Goal: Task Accomplishment & Management: Manage account settings

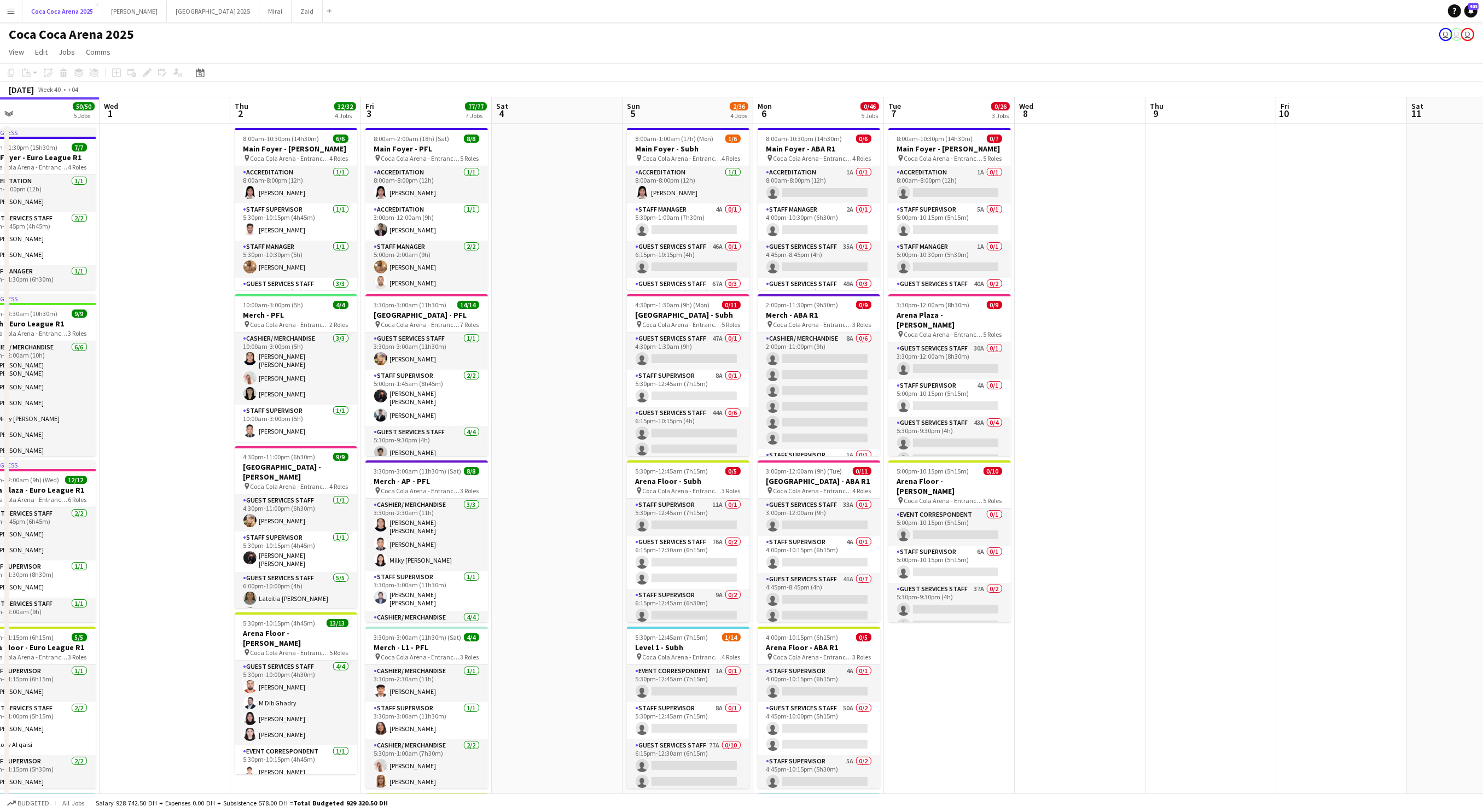
scroll to position [0, 292]
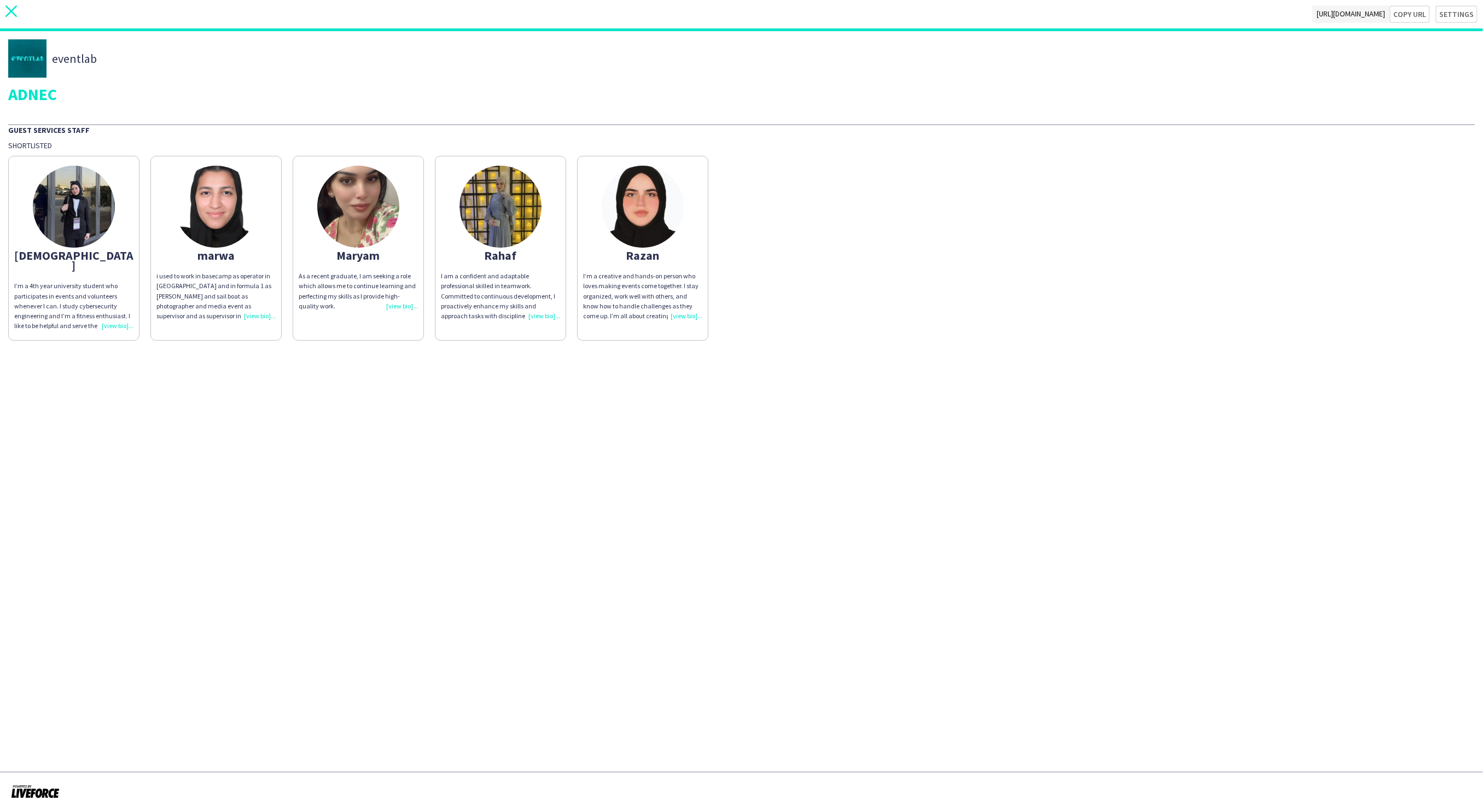
click at [14, 9] on icon "close" at bounding box center [12, 12] width 12 height 12
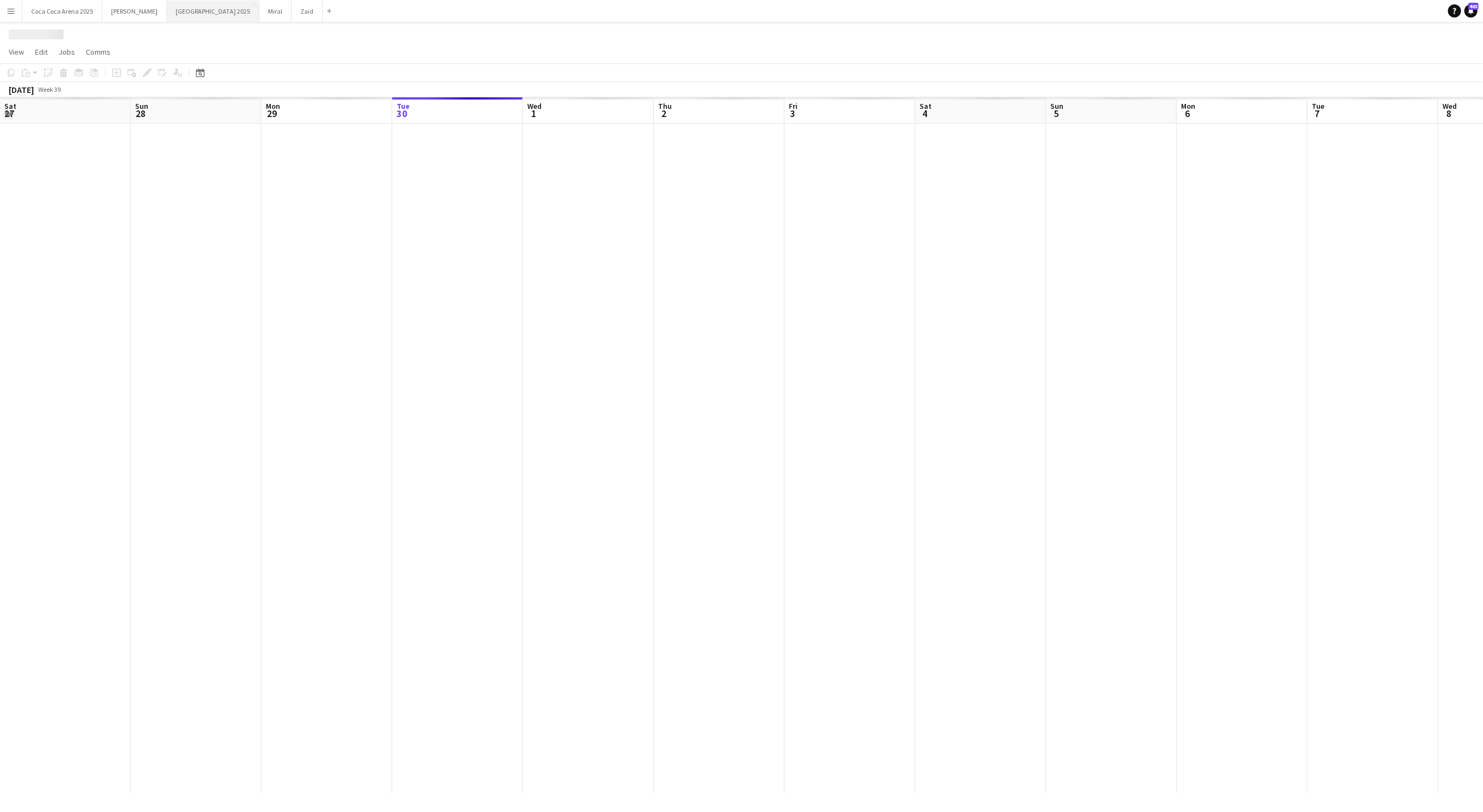
scroll to position [0, 261]
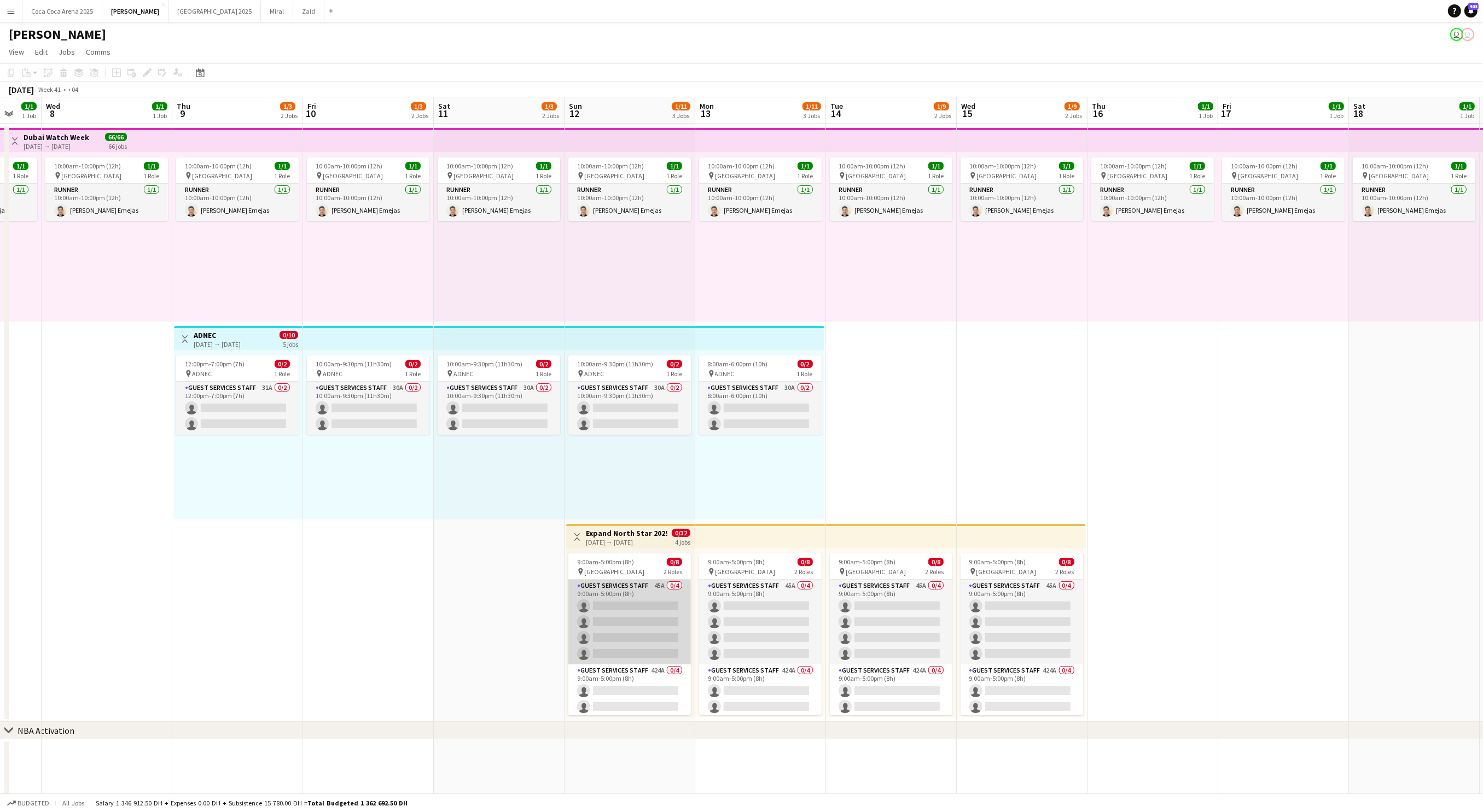
click at [613, 607] on app-card-role "Guest Services Staff 45A 0/4 9:00am-5:00pm (8h) single-neutral-actions single-n…" at bounding box center [629, 622] width 123 height 85
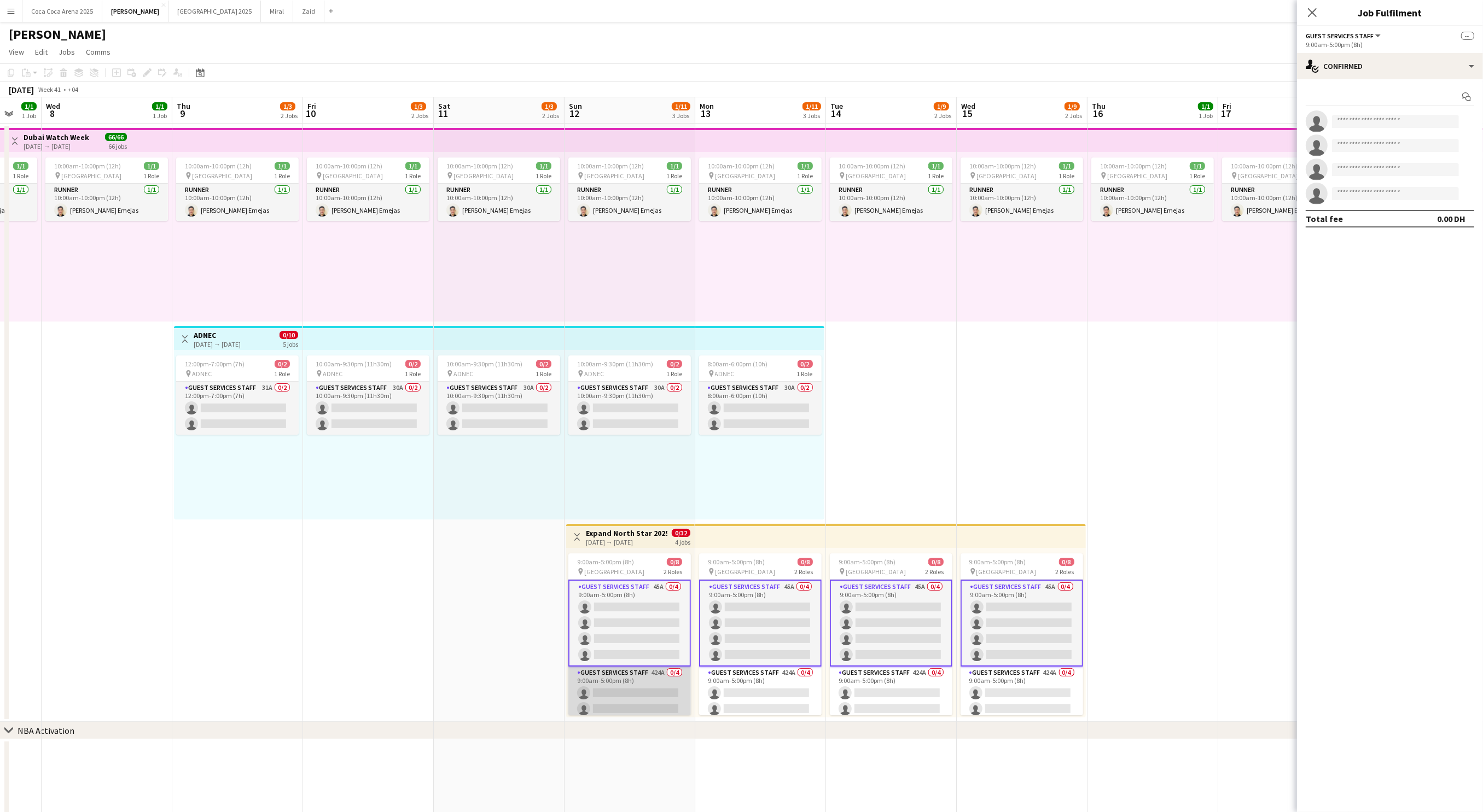
click at [611, 689] on app-card-role "Guest Services Staff 424A 0/4 9:00am-5:00pm (8h) single-neutral-actions single-…" at bounding box center [629, 708] width 123 height 85
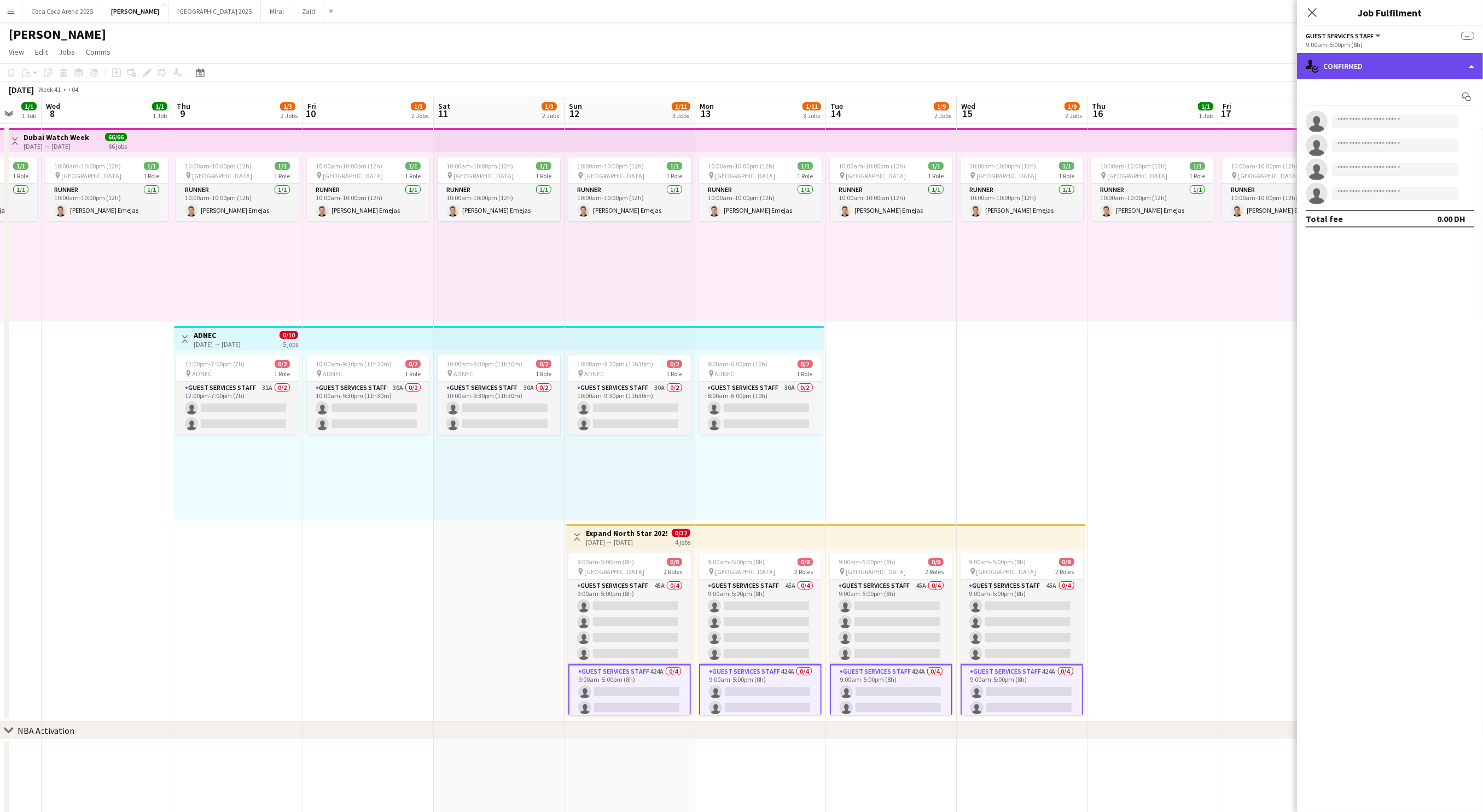
click at [1366, 65] on div "single-neutral-actions-check-2 Confirmed" at bounding box center [1390, 66] width 186 height 26
click at [1410, 181] on span "Applicants" at bounding box center [1416, 178] width 35 height 10
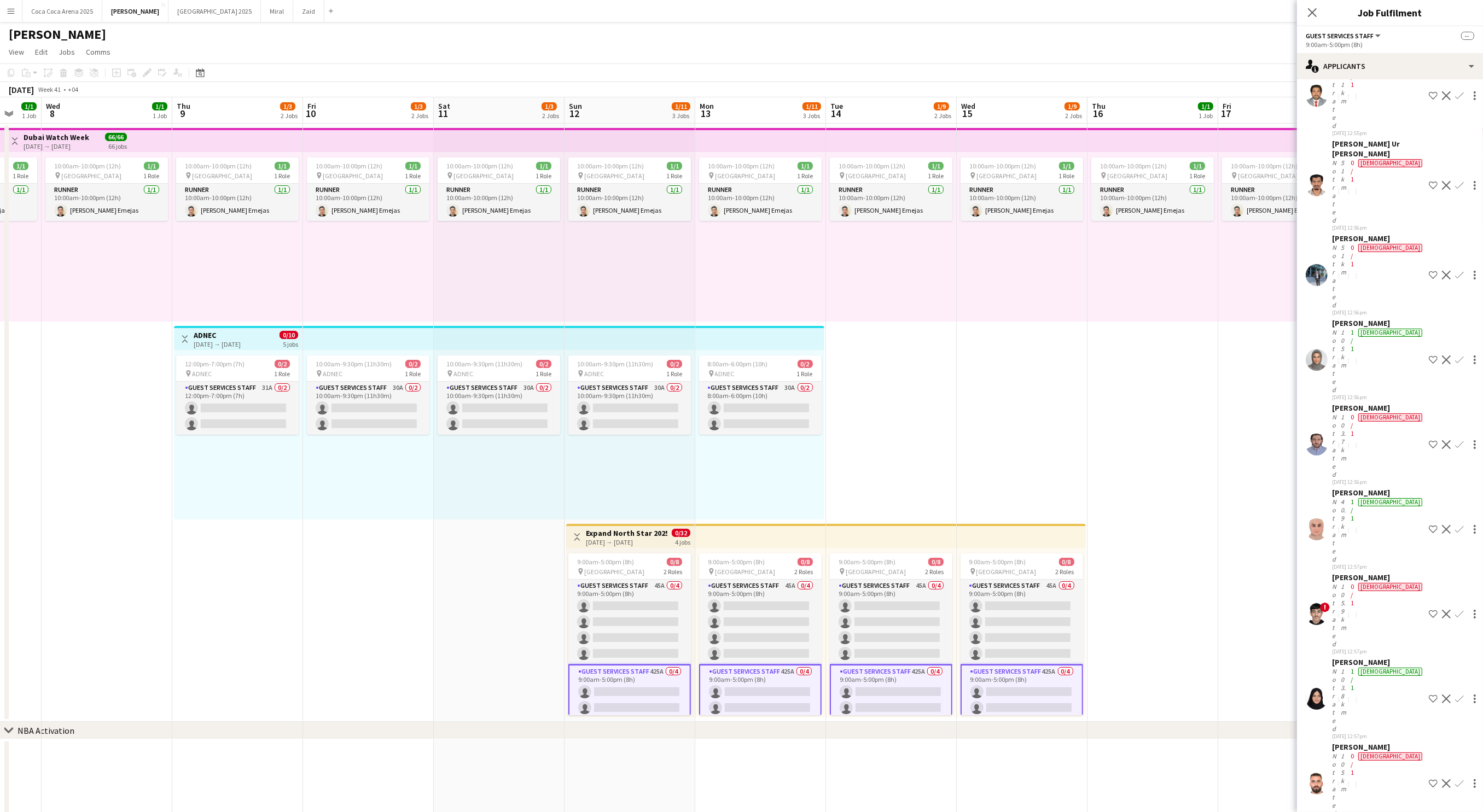
scroll to position [10775, 0]
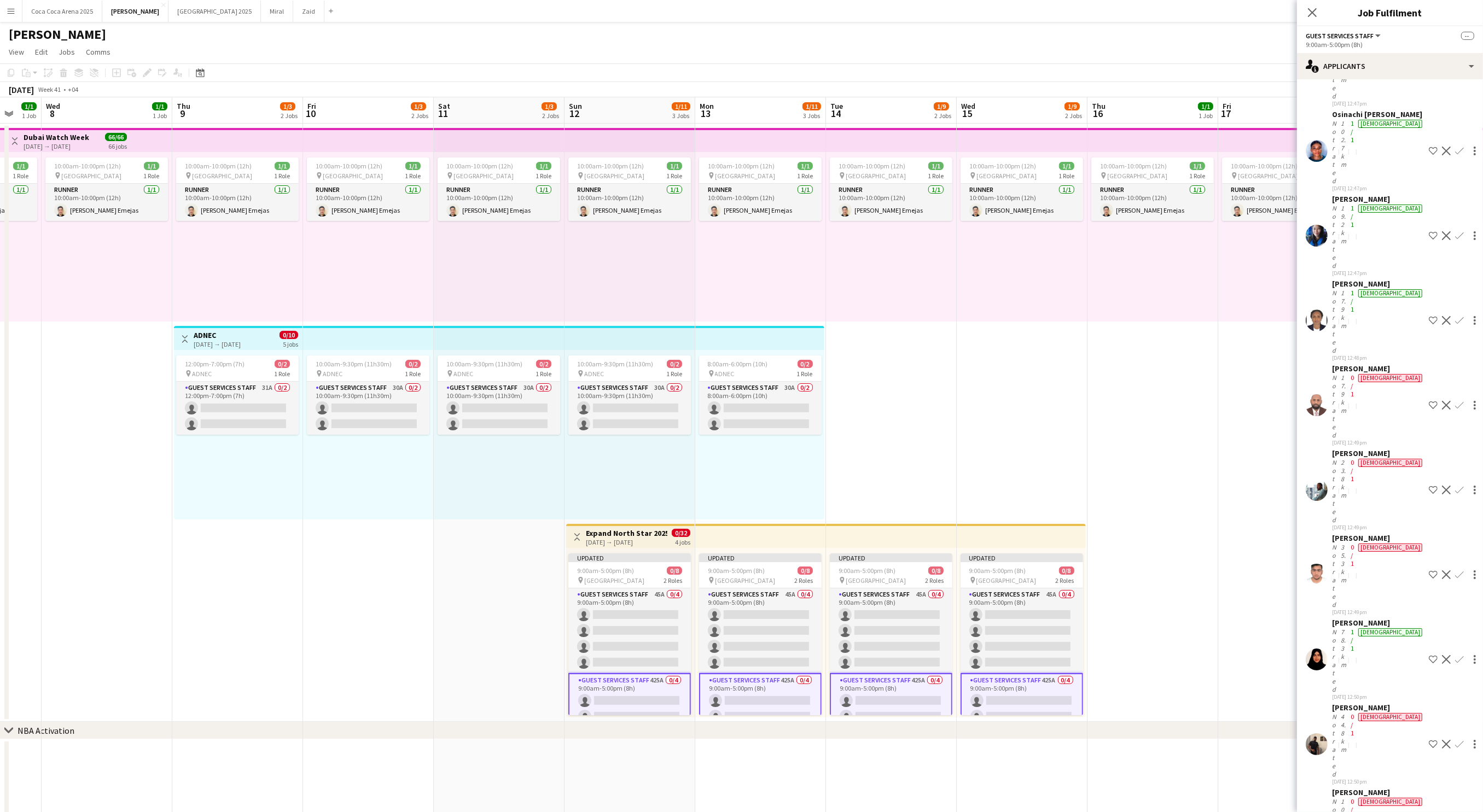
scroll to position [9024, 0]
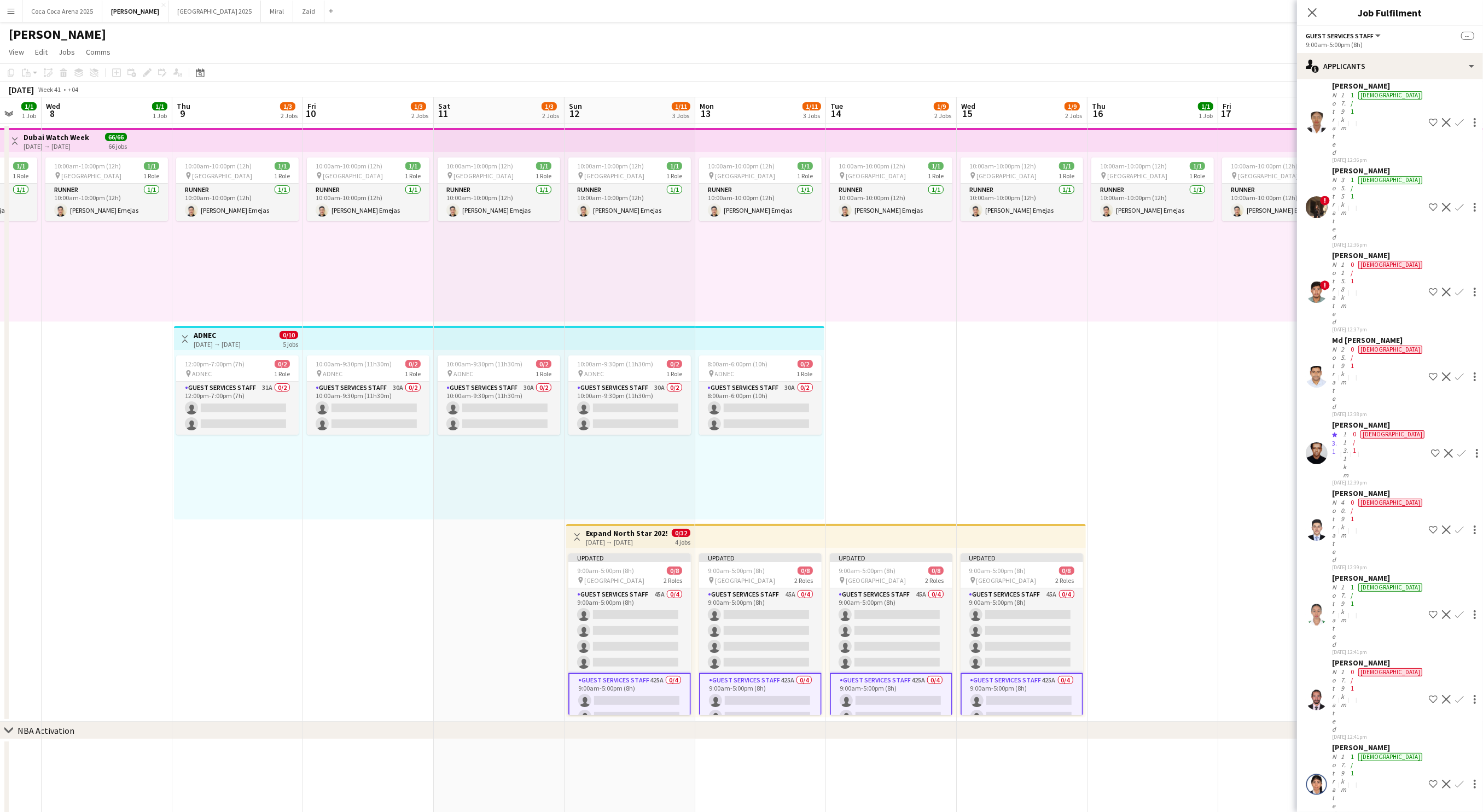
scroll to position [7524, 0]
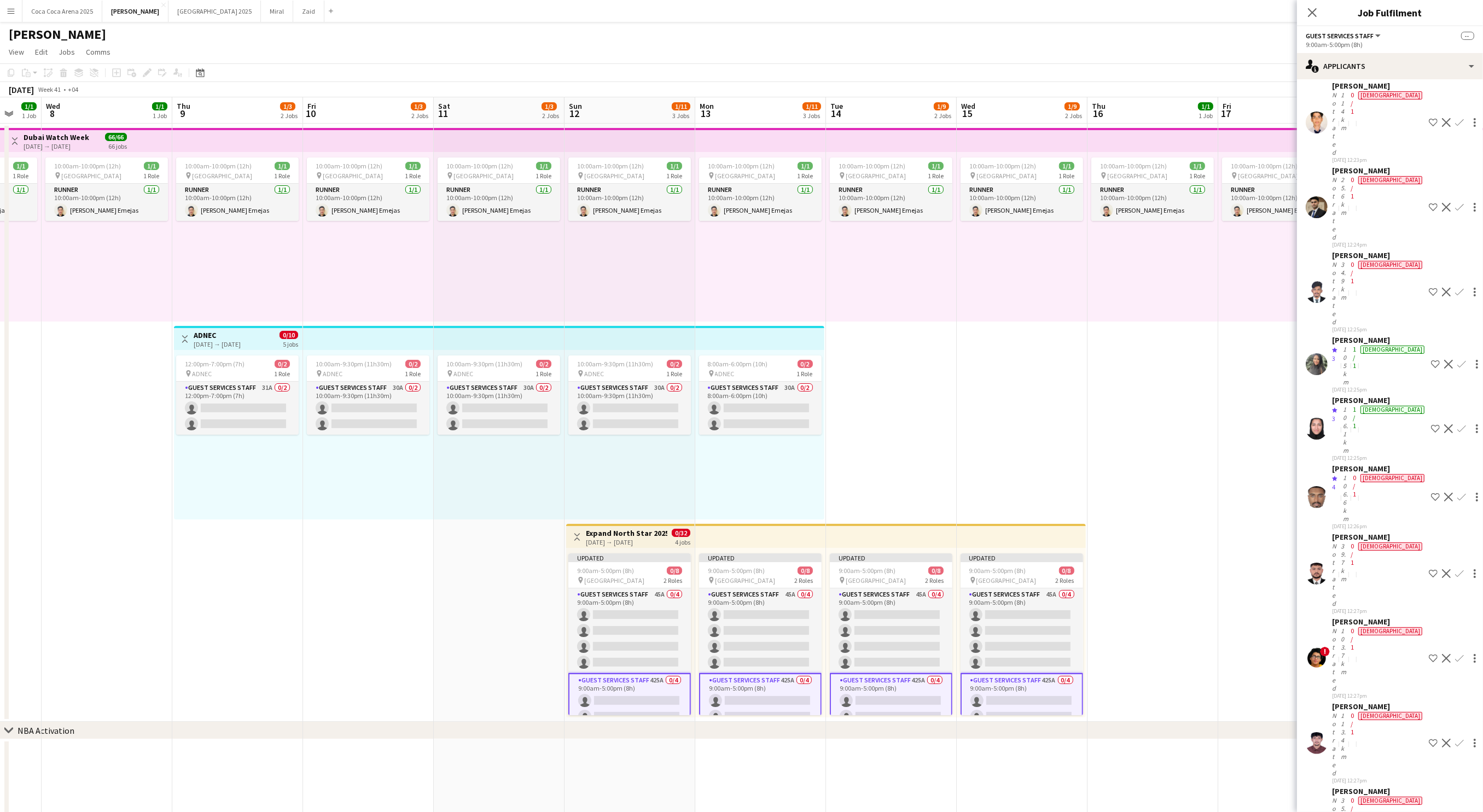
scroll to position [5298, 0]
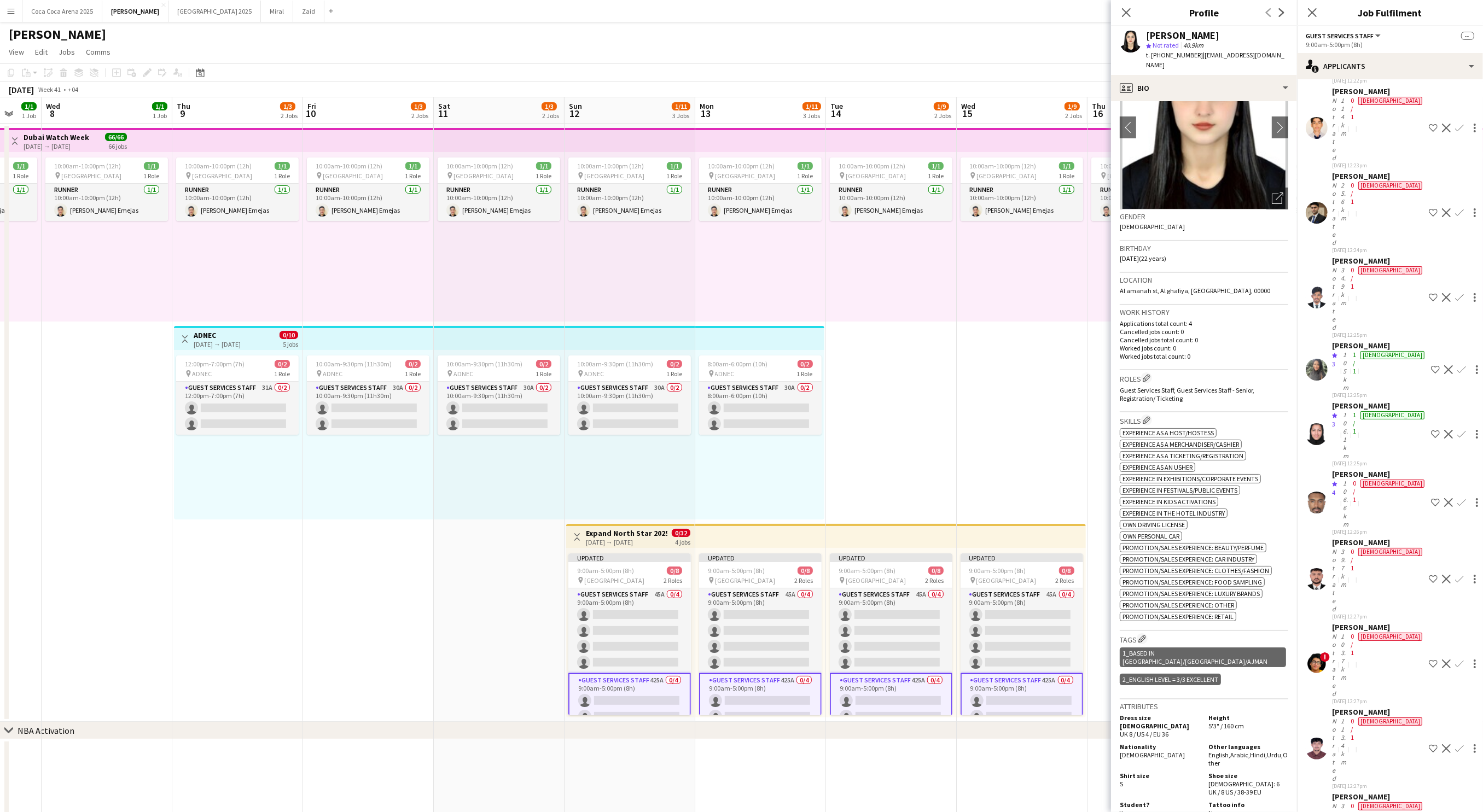
scroll to position [67, 0]
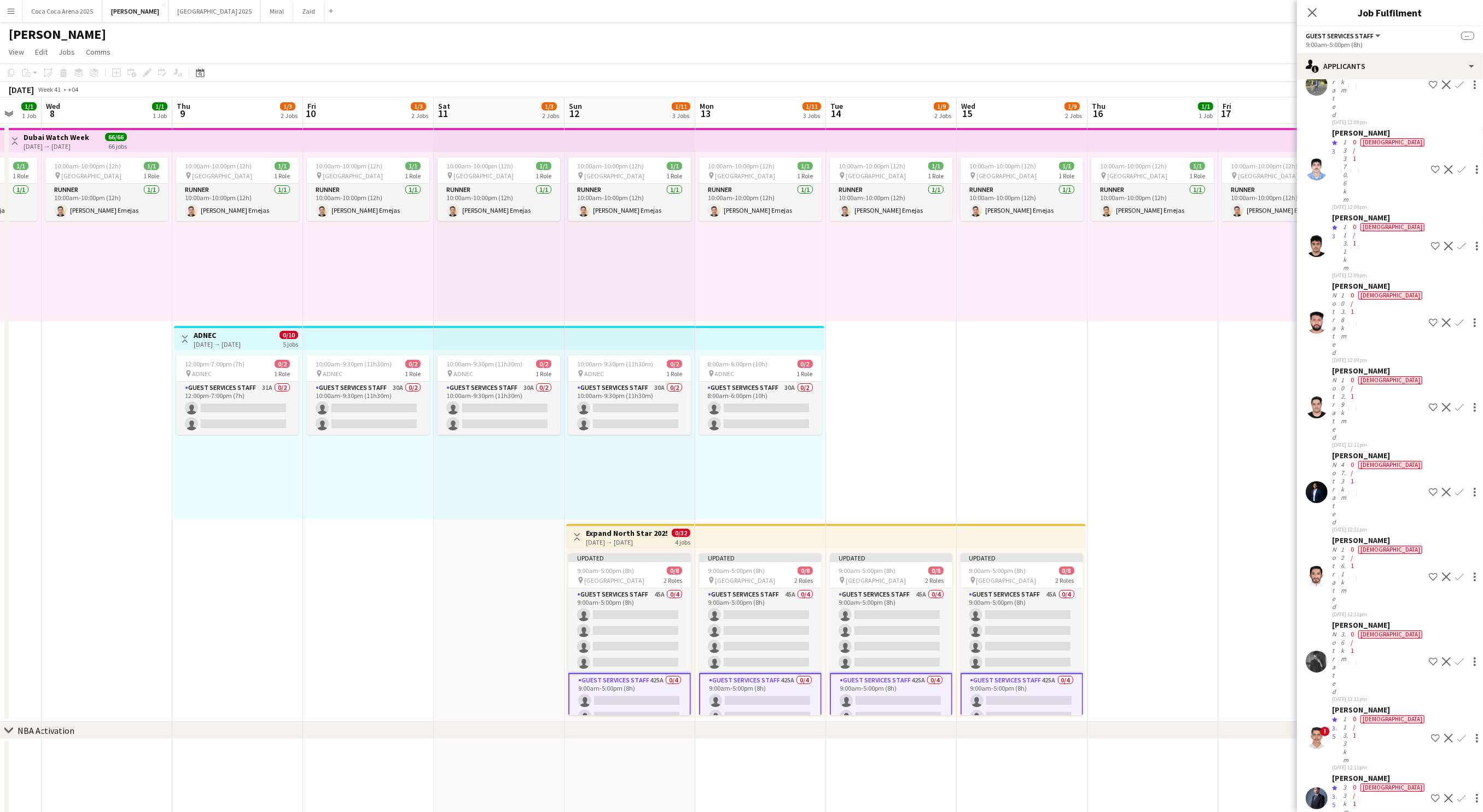
scroll to position [2880, 0]
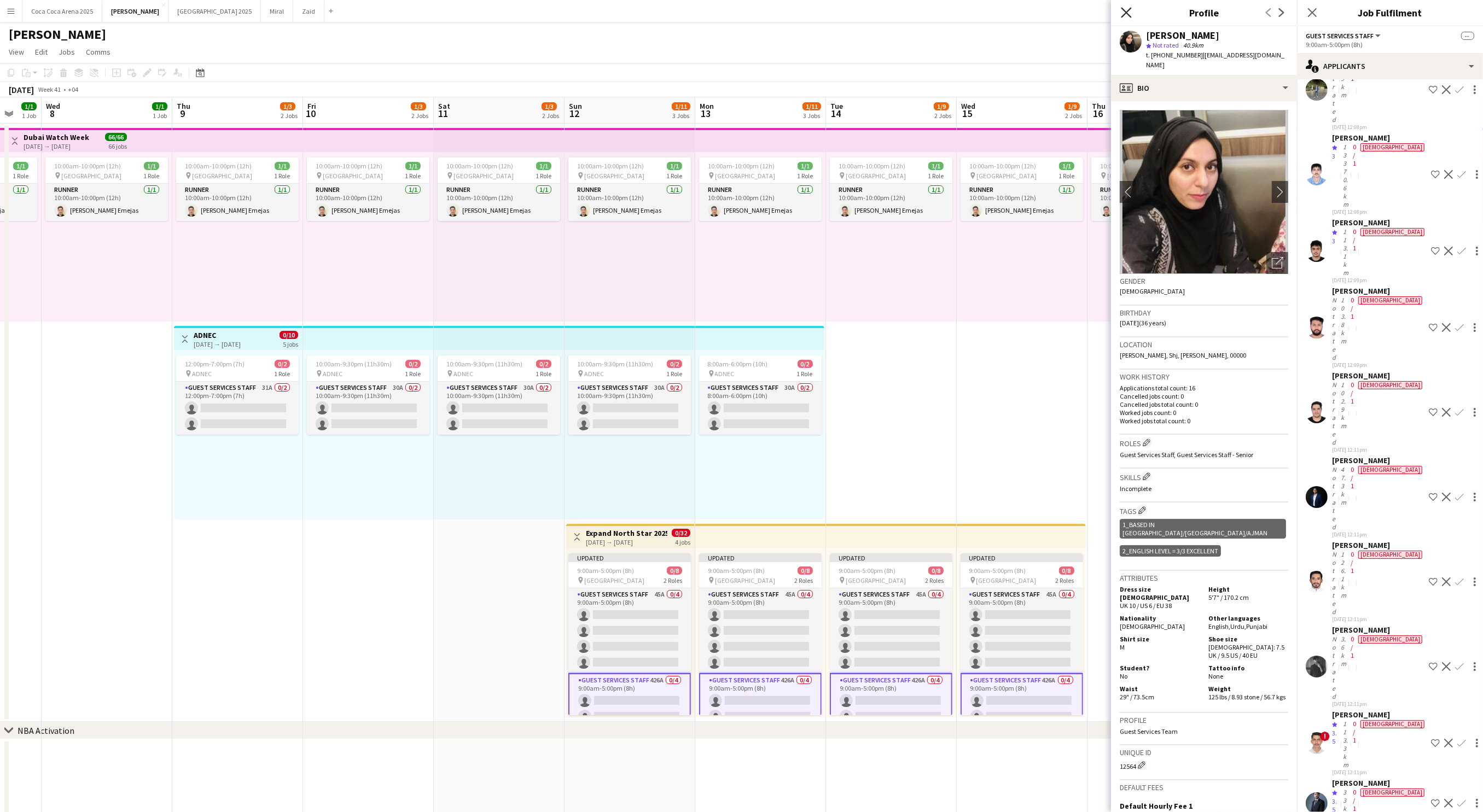
scroll to position [131, 0]
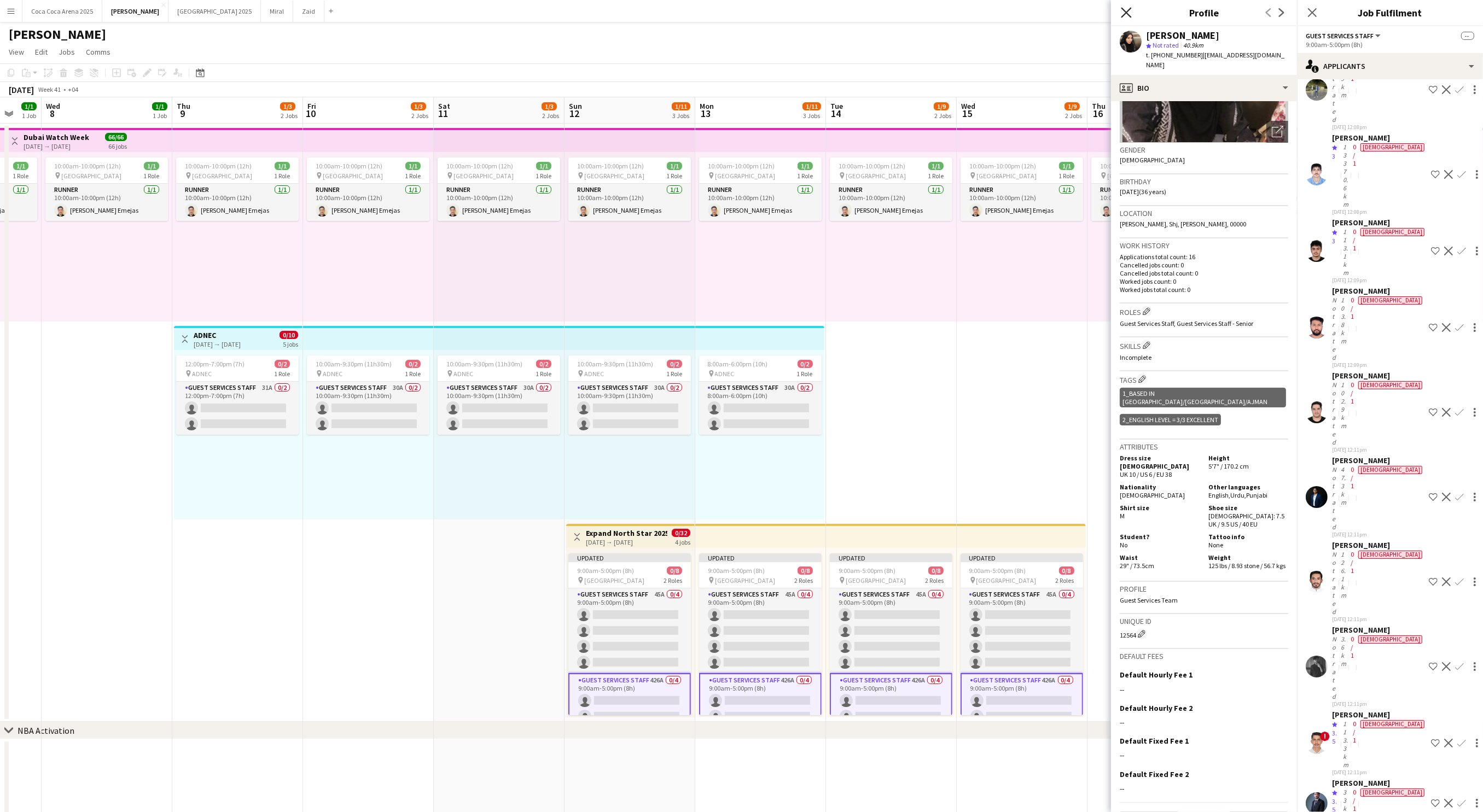
click at [1125, 13] on icon "Close pop-in" at bounding box center [1126, 12] width 10 height 10
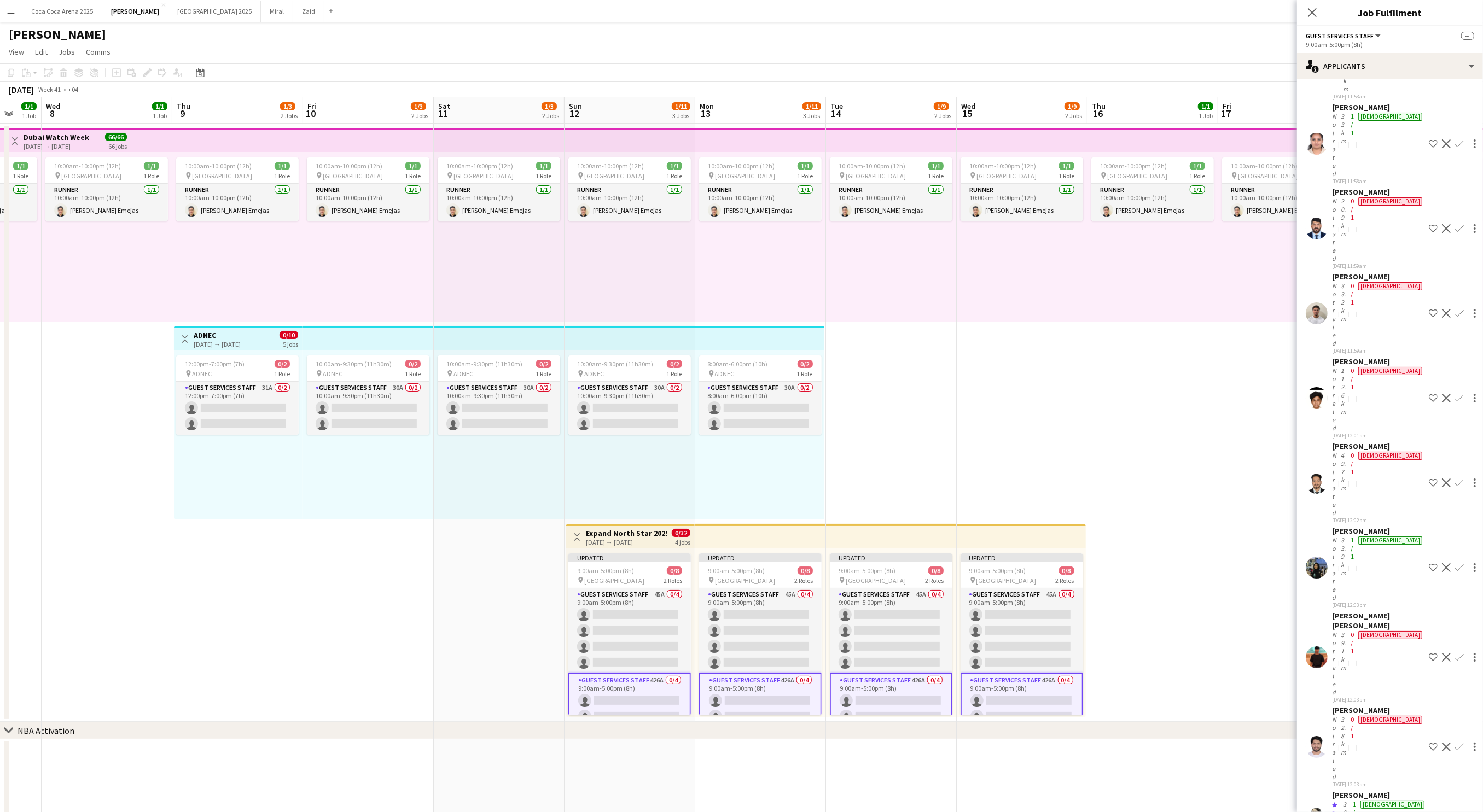
scroll to position [1727, 0]
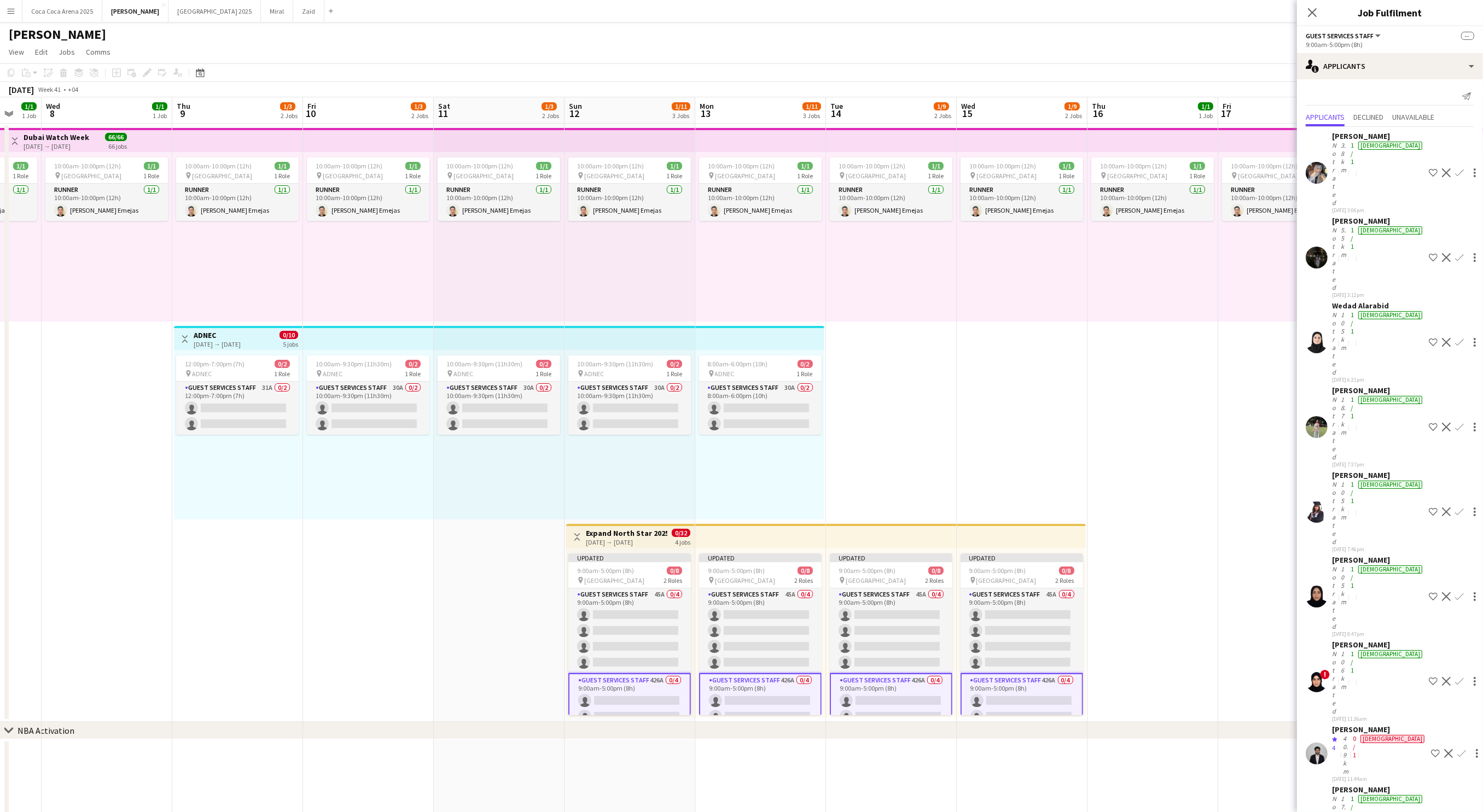
scroll to position [0, 0]
click at [1429, 169] on app-icon "Shortlist crew" at bounding box center [1433, 173] width 9 height 9
click at [1429, 423] on app-icon "Shortlist crew" at bounding box center [1433, 427] width 9 height 9
click at [1429, 508] on app-icon "Shortlist crew" at bounding box center [1433, 512] width 9 height 9
click at [1254, 342] on app-date-cell "10:00am-10:00pm (12h) 1/1 pin Dubai 1 Role Runner [DATE] 10:00am-10:00pm (12h) …" at bounding box center [1283, 423] width 131 height 598
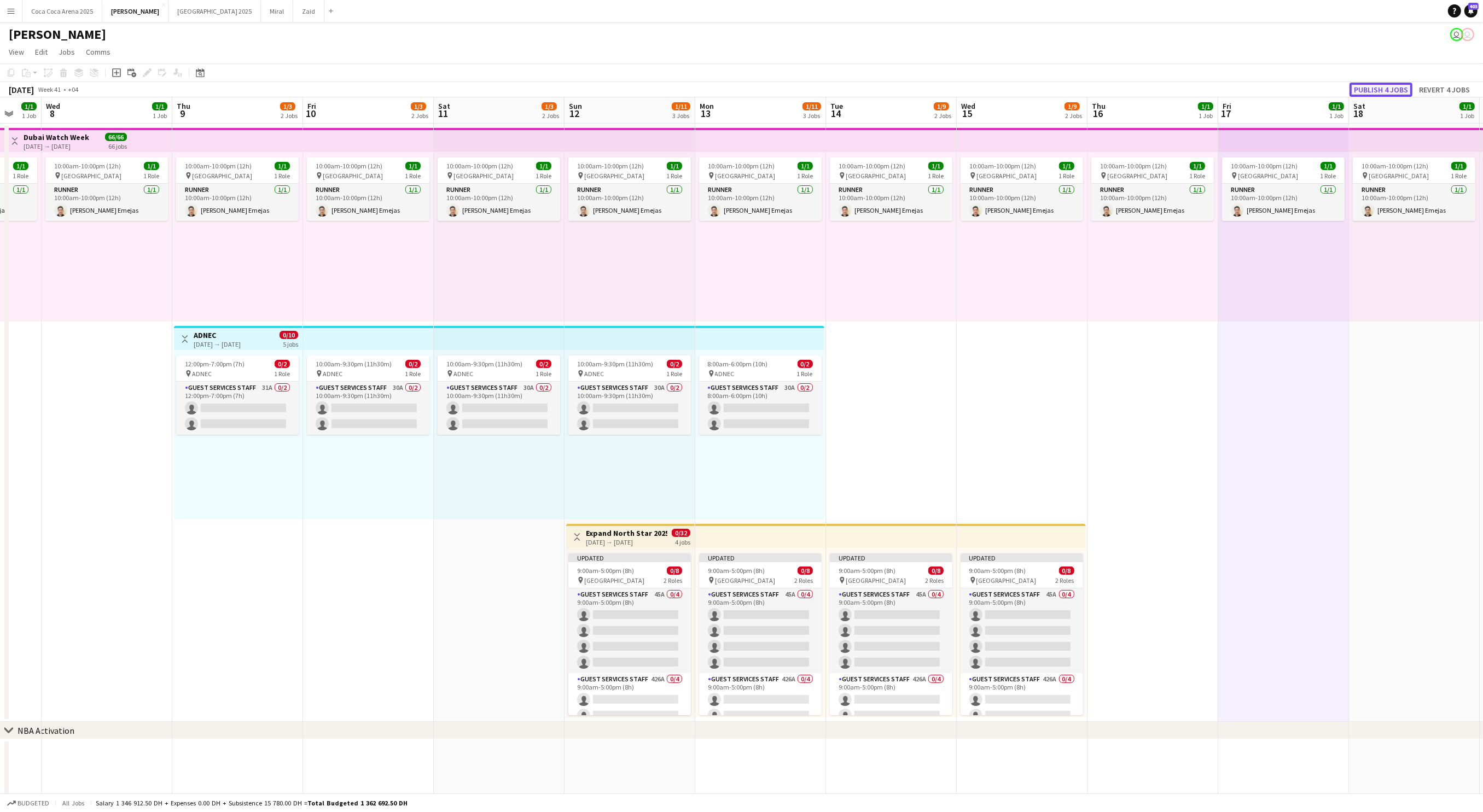
click at [1387, 89] on button "Publish 4 jobs" at bounding box center [1381, 89] width 63 height 14
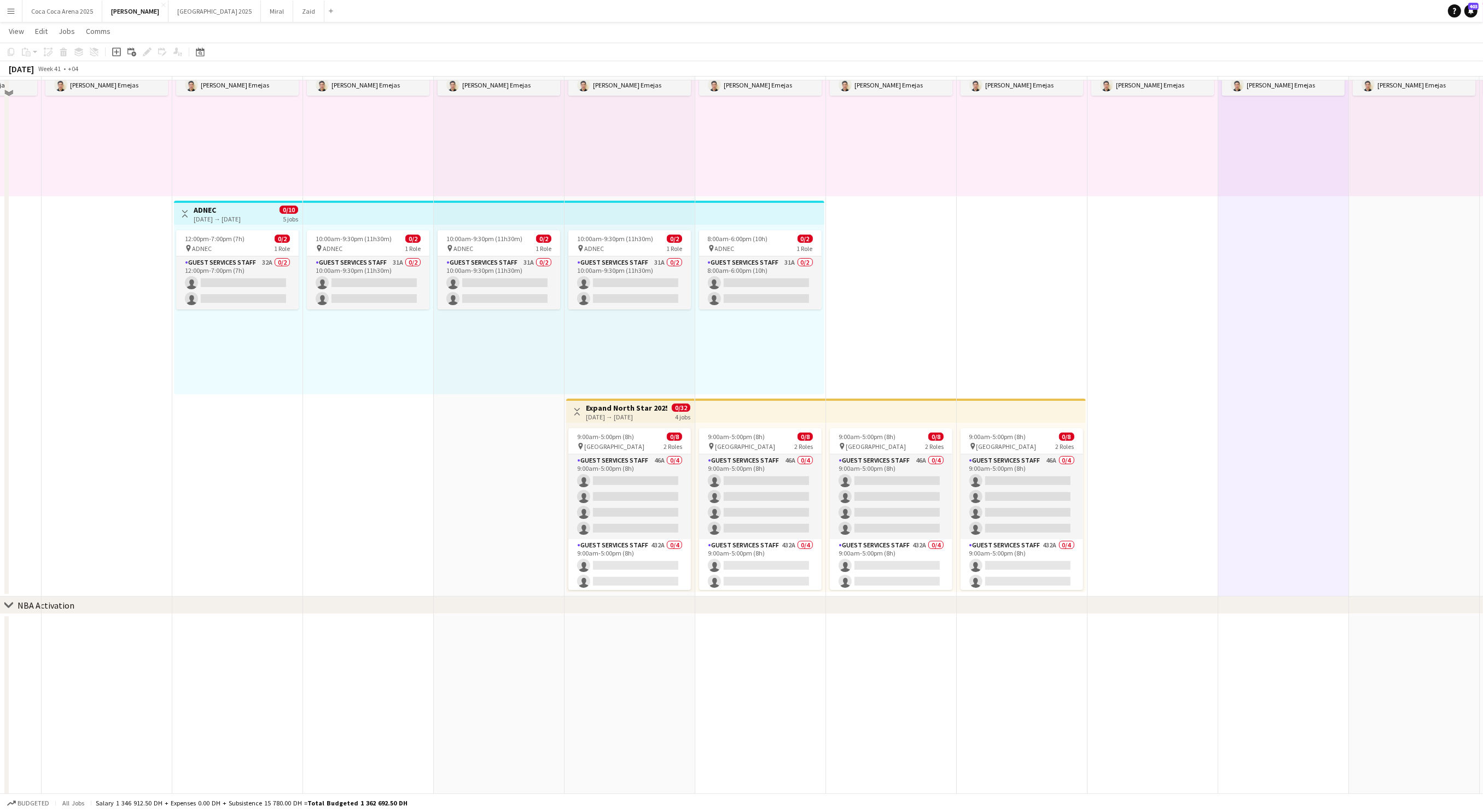
scroll to position [159, 0]
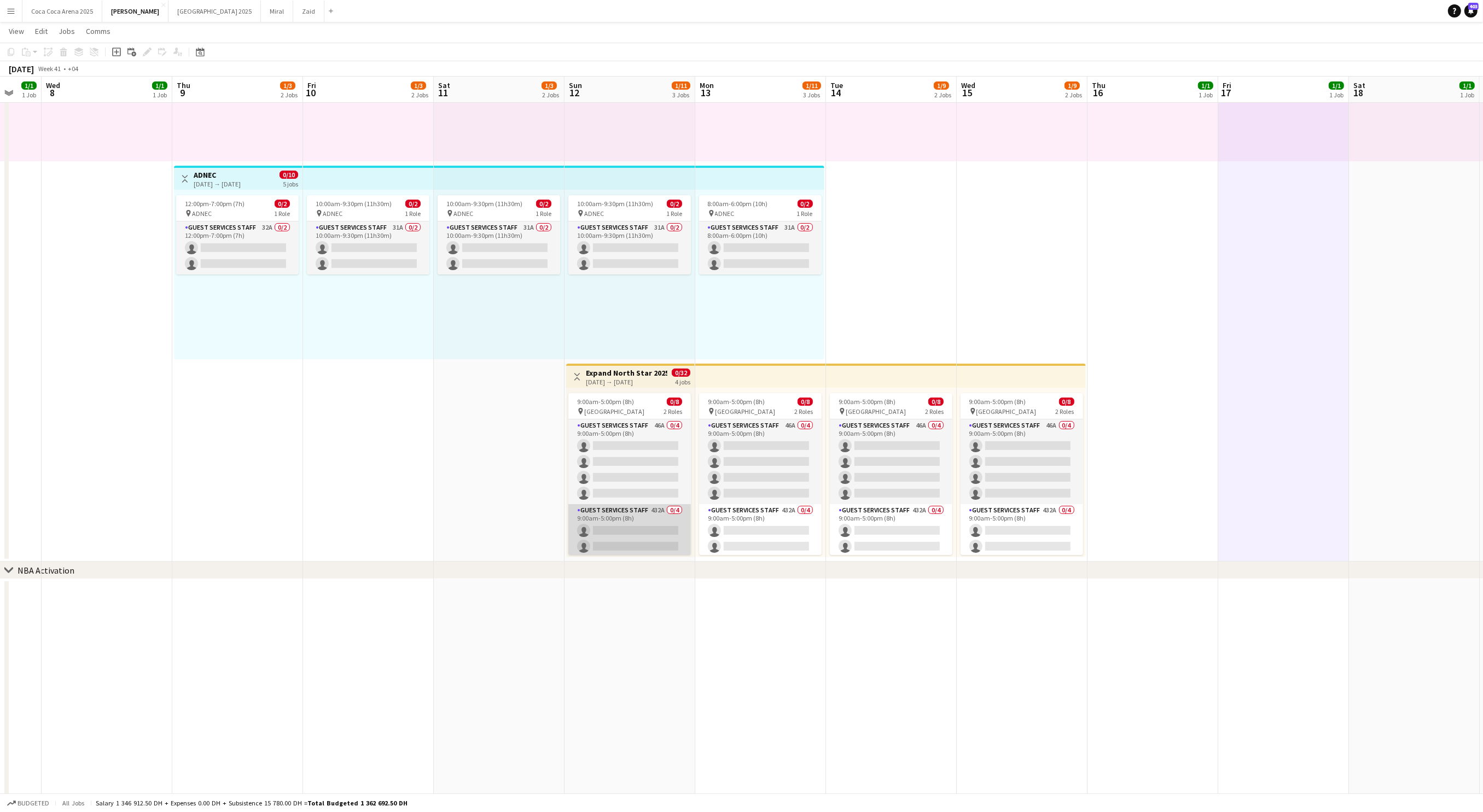
click at [655, 524] on app-card-role "Guest Services Staff 432A 0/4 9:00am-5:00pm (8h) single-neutral-actions single-…" at bounding box center [629, 546] width 123 height 85
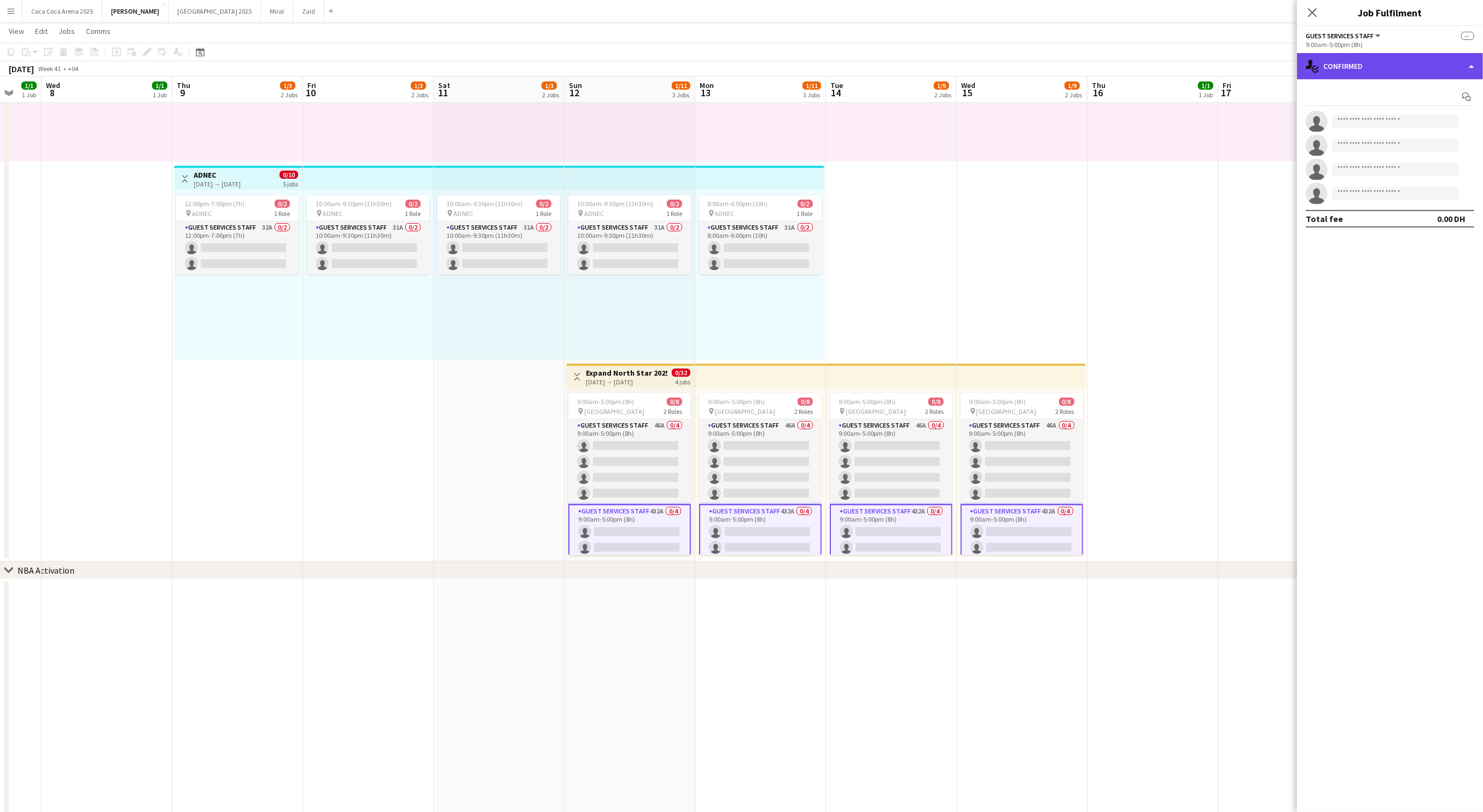
click at [1369, 64] on div "single-neutral-actions-check-2 Confirmed" at bounding box center [1390, 66] width 186 height 26
click at [1420, 135] on span "Shortlist" at bounding box center [1412, 134] width 28 height 10
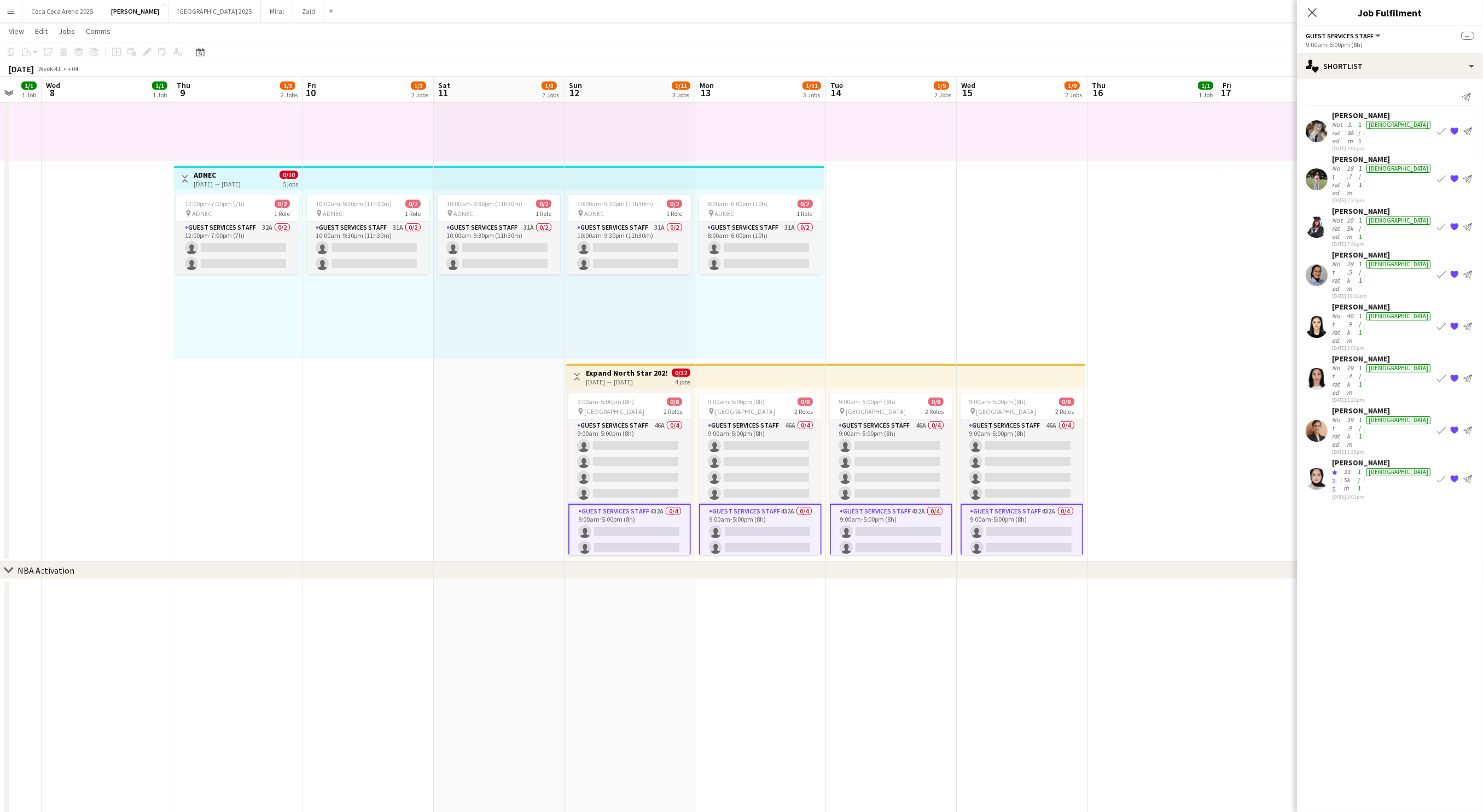
click at [654, 524] on app-card-role "Guest Services Staff 432A 0/4 9:00am-5:00pm (8h) single-neutral-actions single-…" at bounding box center [629, 547] width 123 height 87
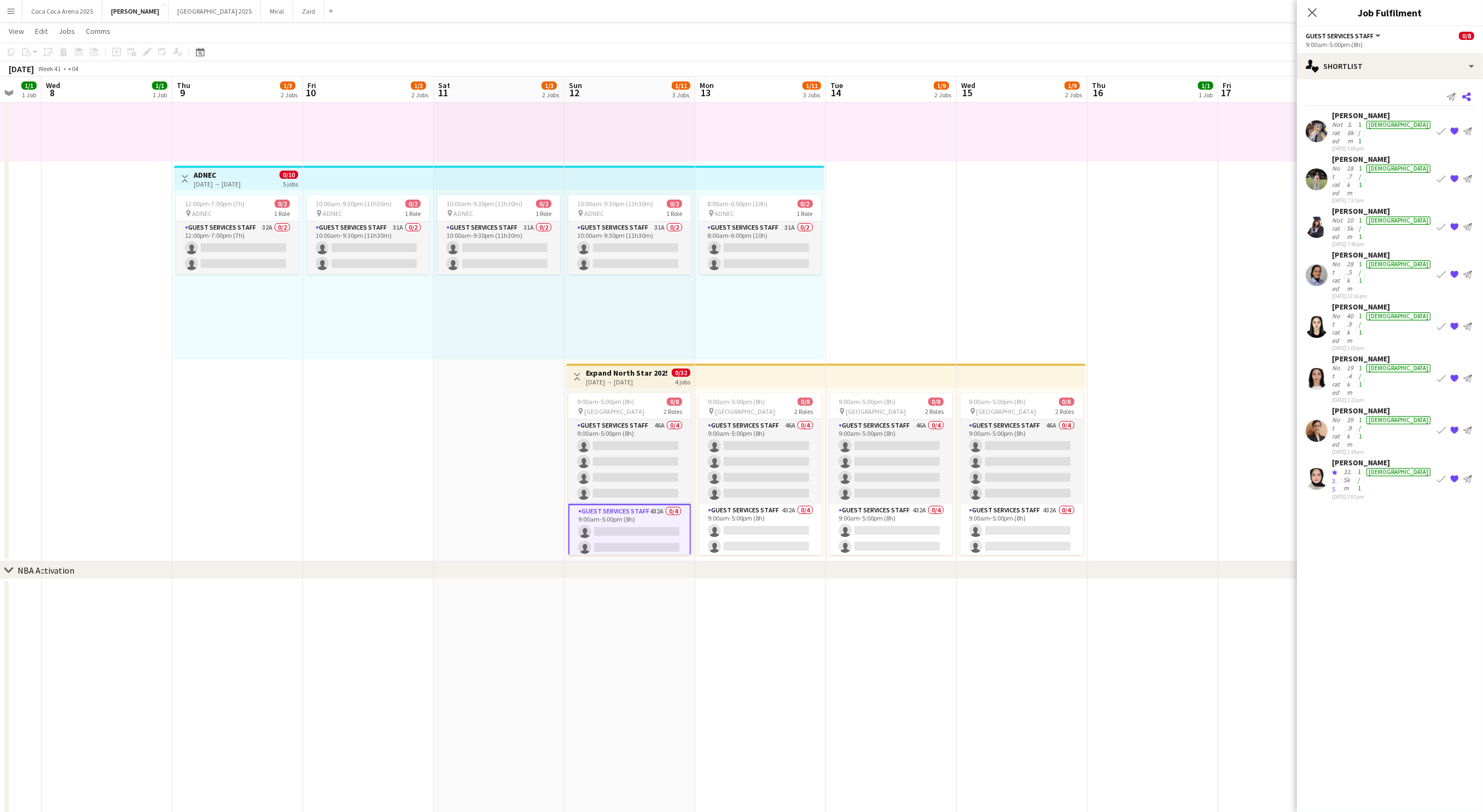
click at [1469, 96] on icon at bounding box center [1466, 97] width 9 height 9
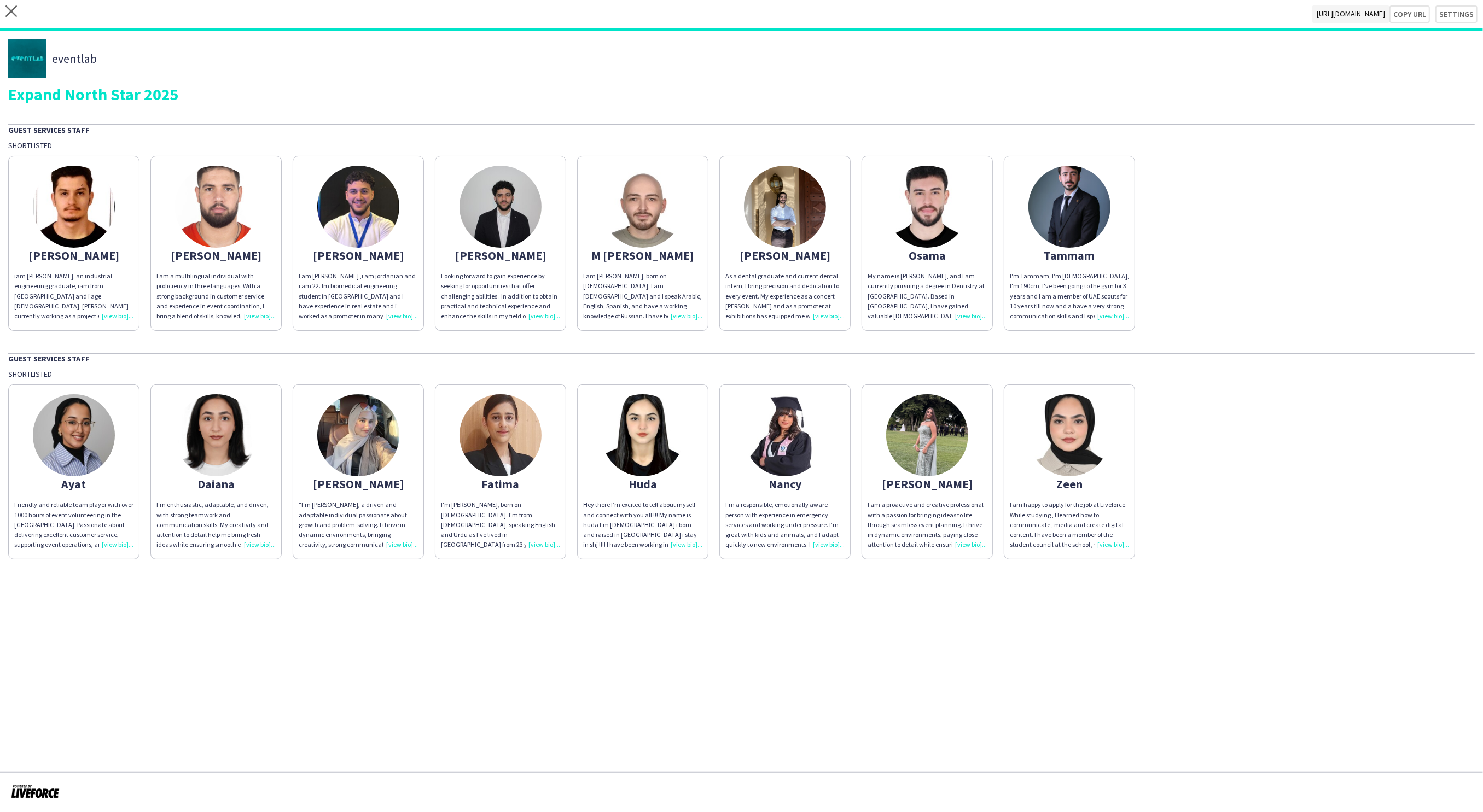
click at [120, 544] on div "Friendly and reliable team player with over 1000 hours of event volunteering in…" at bounding box center [74, 524] width 119 height 49
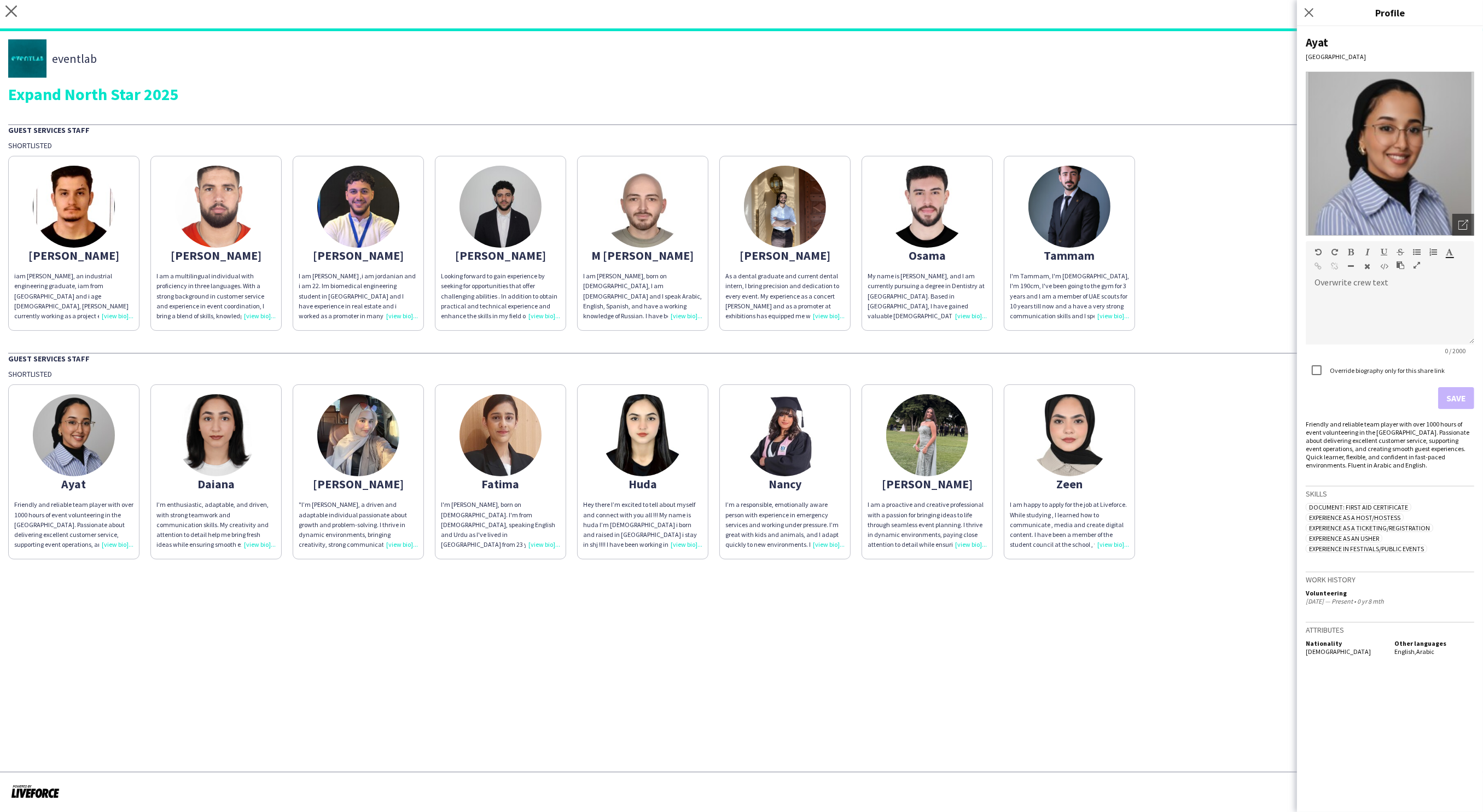
click at [257, 544] on div "I’m enthusiastic, adaptable, and driven, with strong teamwork and communication…" at bounding box center [216, 524] width 119 height 49
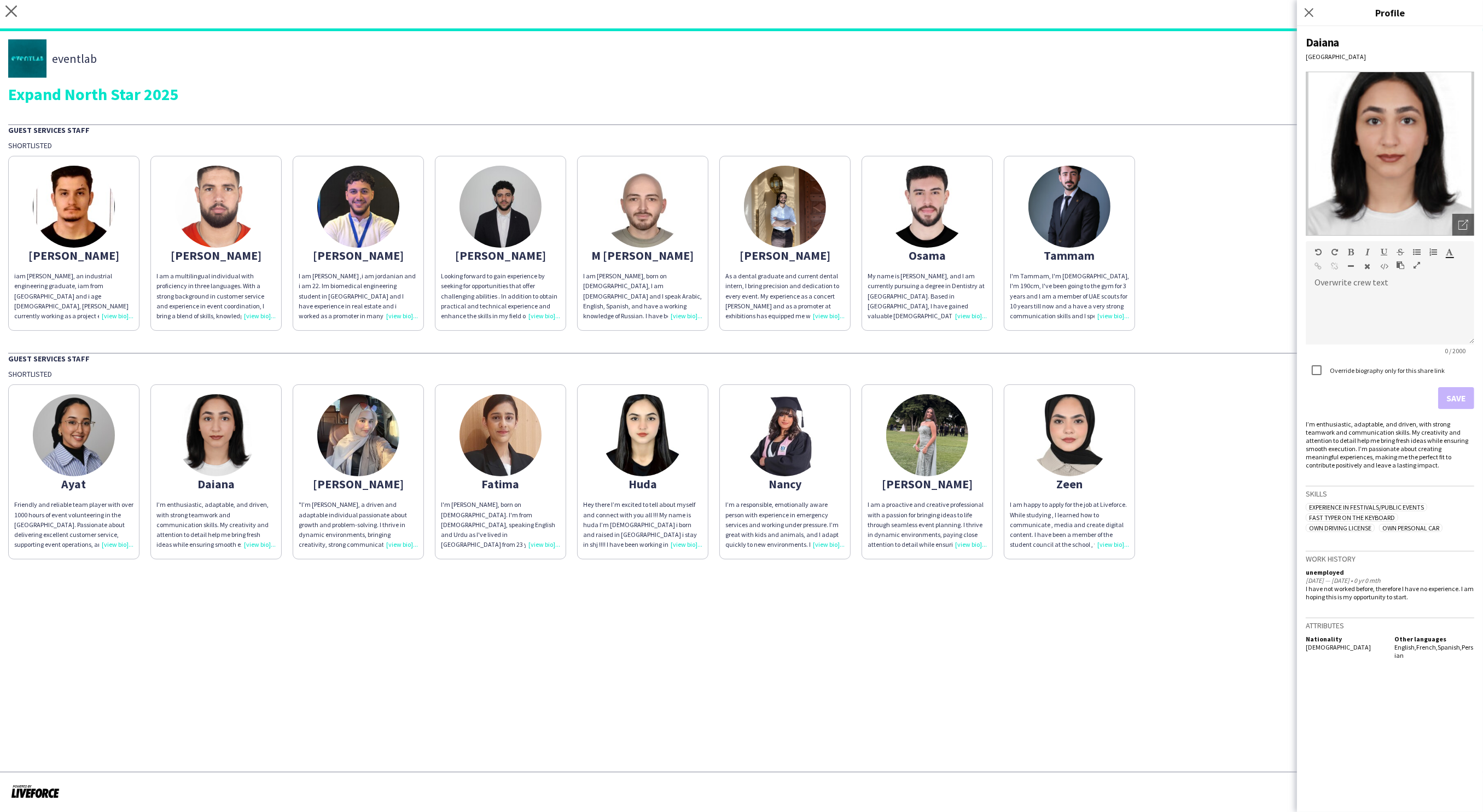
click at [406, 546] on div ""I’m [PERSON_NAME], a driven and adaptable individual passionate about growth a…" at bounding box center [358, 524] width 119 height 49
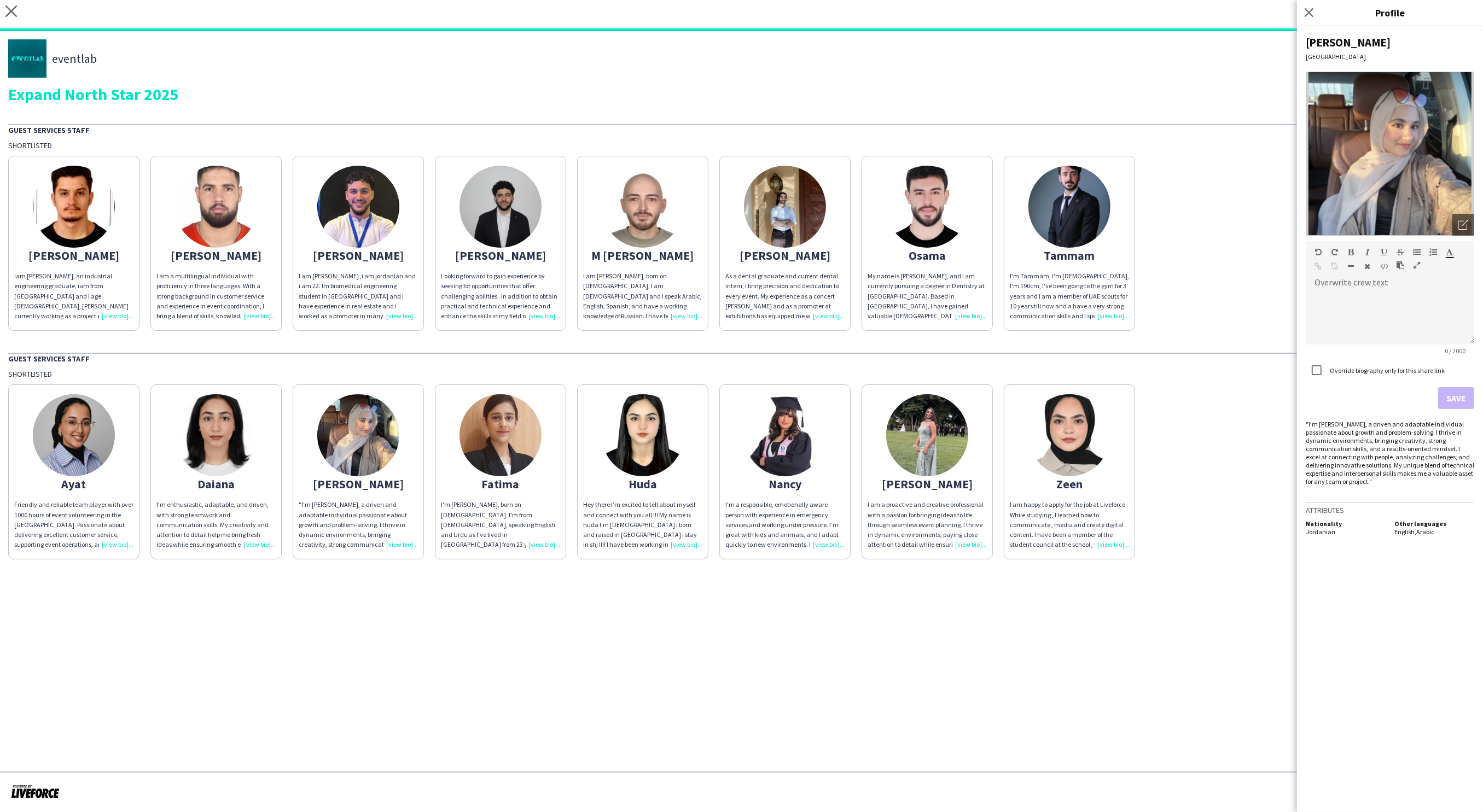
click at [554, 544] on div "I'm [PERSON_NAME], born on [DEMOGRAPHIC_DATA]. I'm from [DEMOGRAPHIC_DATA], spe…" at bounding box center [500, 524] width 119 height 49
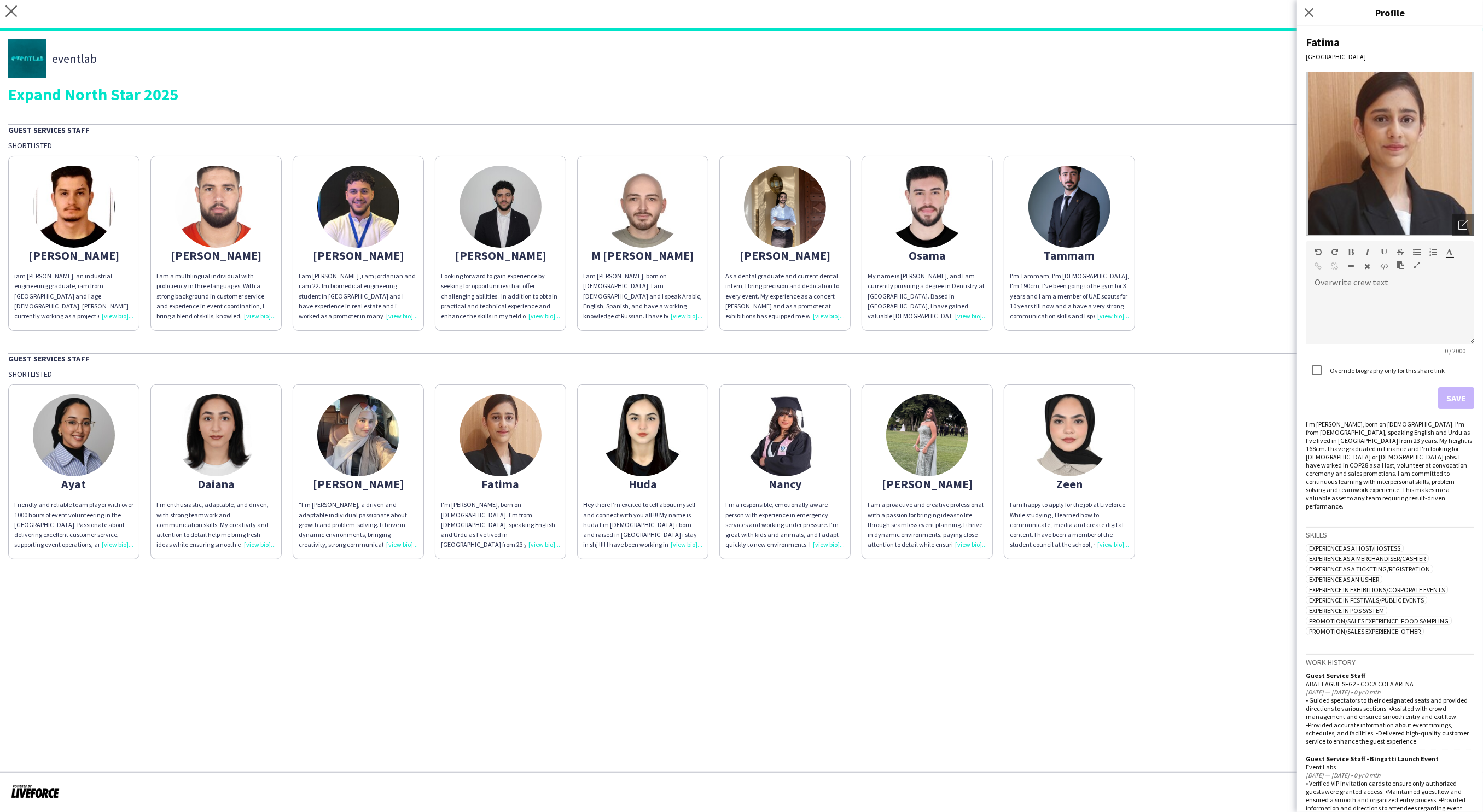
click at [693, 542] on div "Hey there I’m excited to tell about myself and connect with you all !!! My name…" at bounding box center [642, 524] width 119 height 49
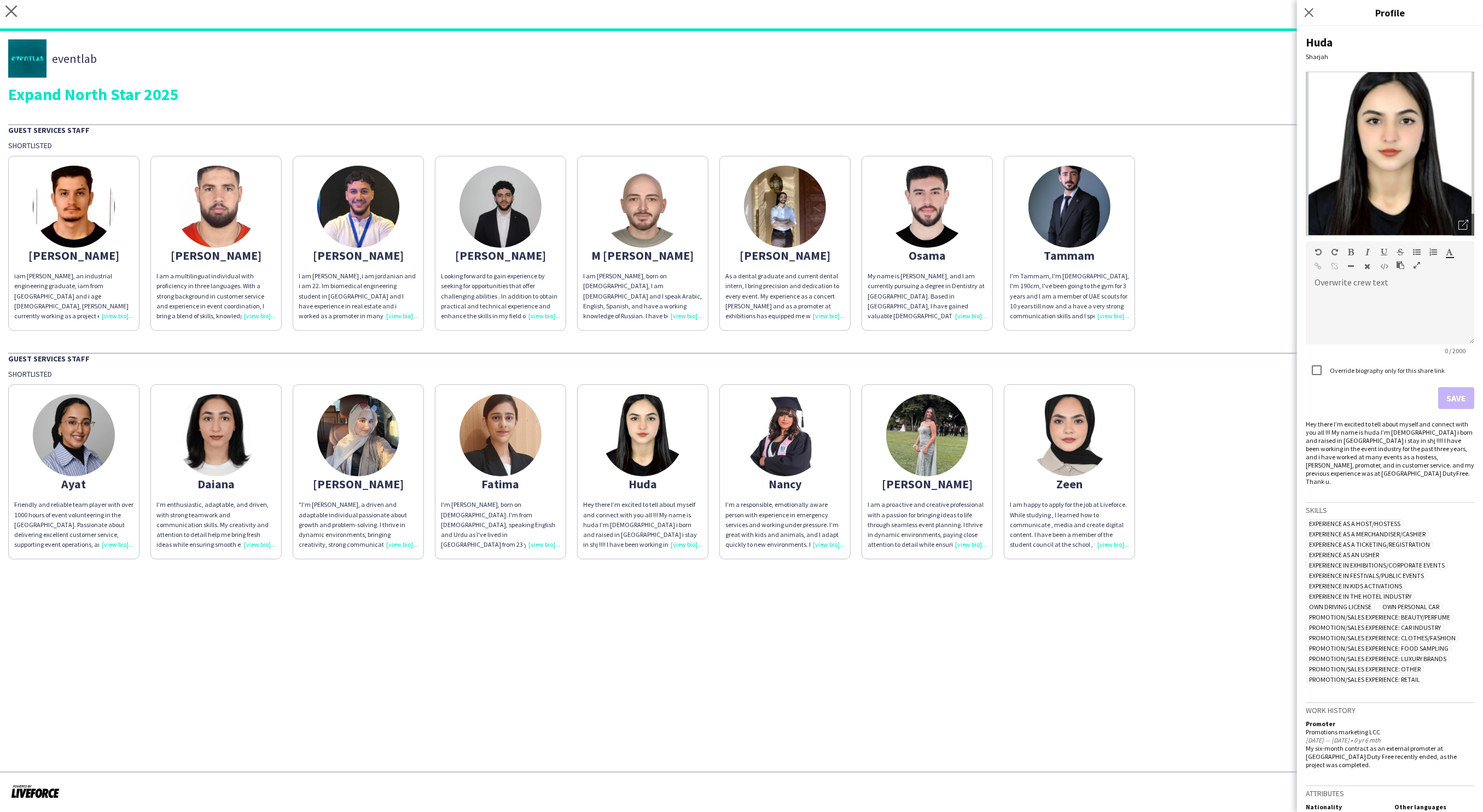
scroll to position [5, 0]
click at [822, 543] on div "I’m a responsible, emotionally aware person with experience in emergency servic…" at bounding box center [785, 524] width 119 height 49
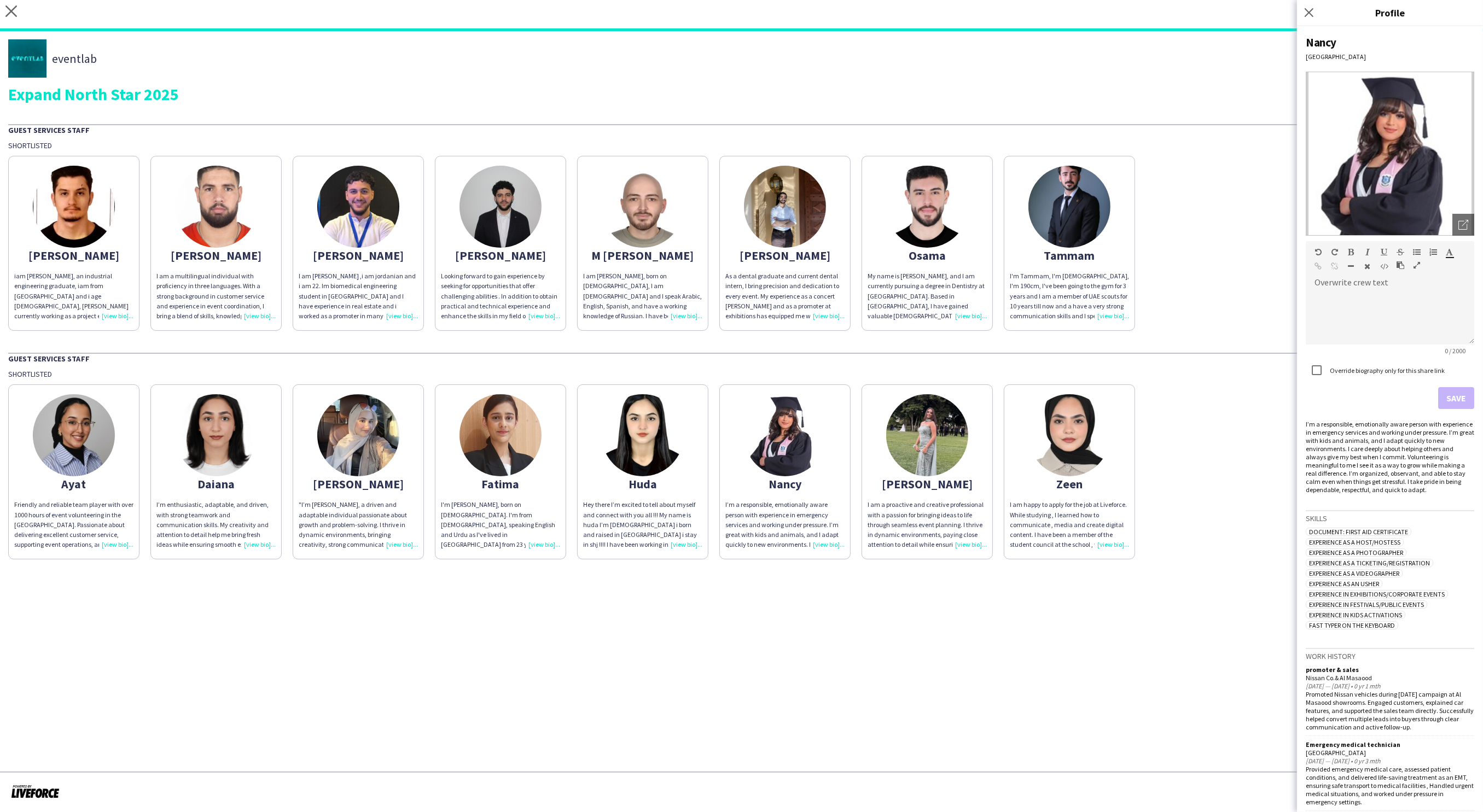
click at [967, 539] on div "I am a proactive and creative professional with a passion for bringing ideas to…" at bounding box center [927, 524] width 119 height 49
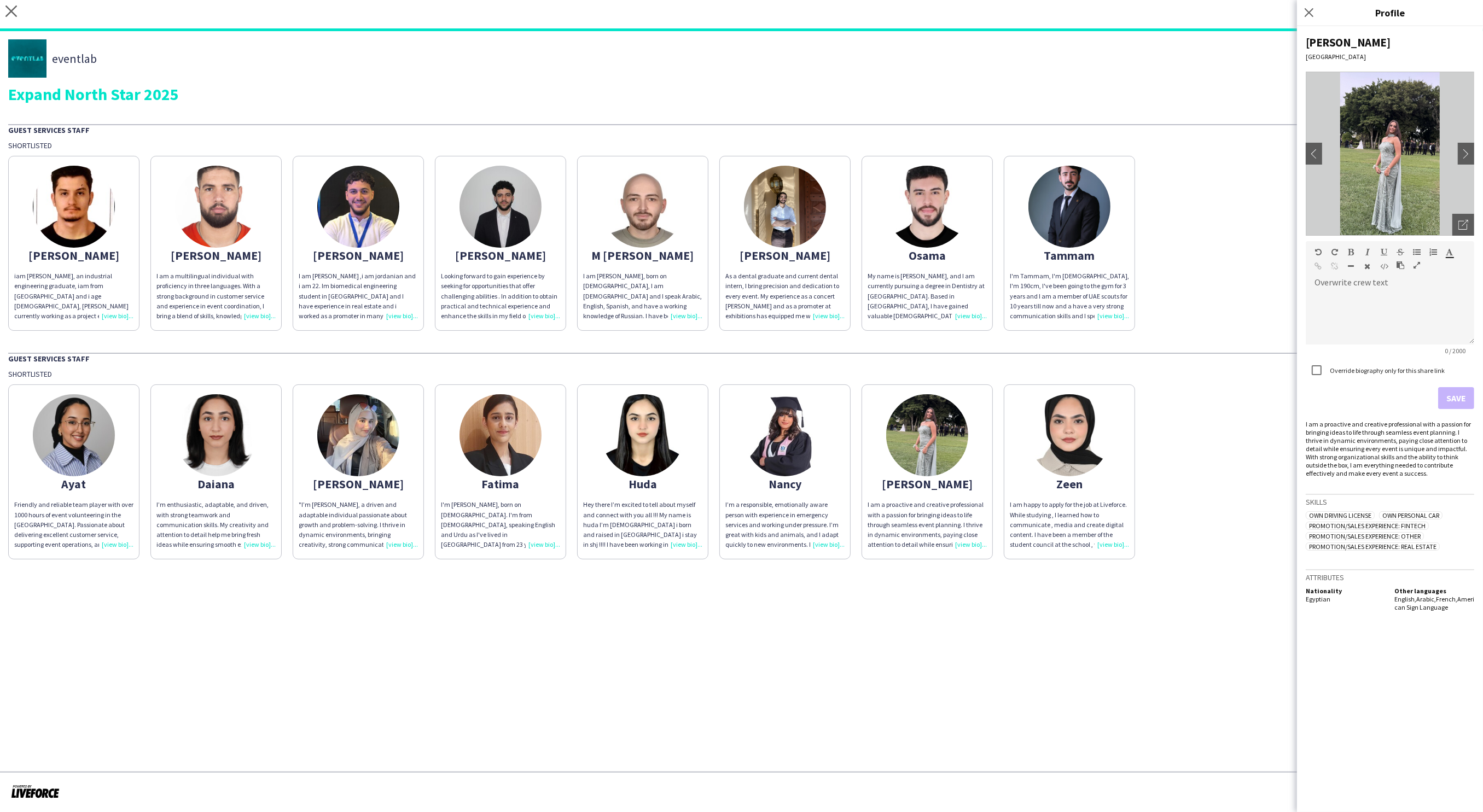
click at [1115, 542] on div "I am happy to apply for the job at Liveforce. While studying , I learned how to…" at bounding box center [1069, 524] width 119 height 49
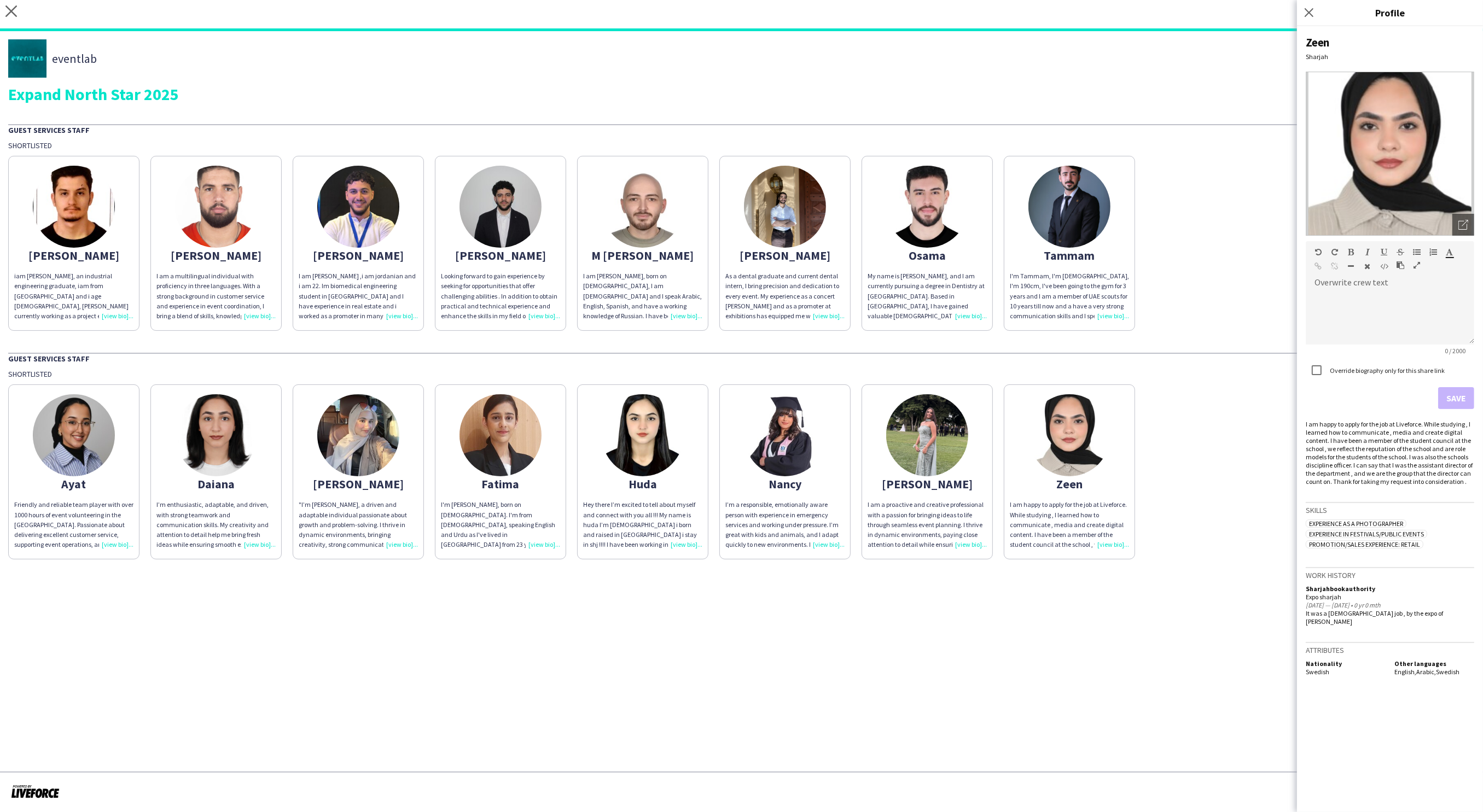
click at [1201, 680] on app-share-pages "close [URL][DOMAIN_NAME] Copy url Settings eventlab Expand North Star 2025 Gues…" at bounding box center [742, 406] width 1483 height 812
